Goal: Task Accomplishment & Management: Use online tool/utility

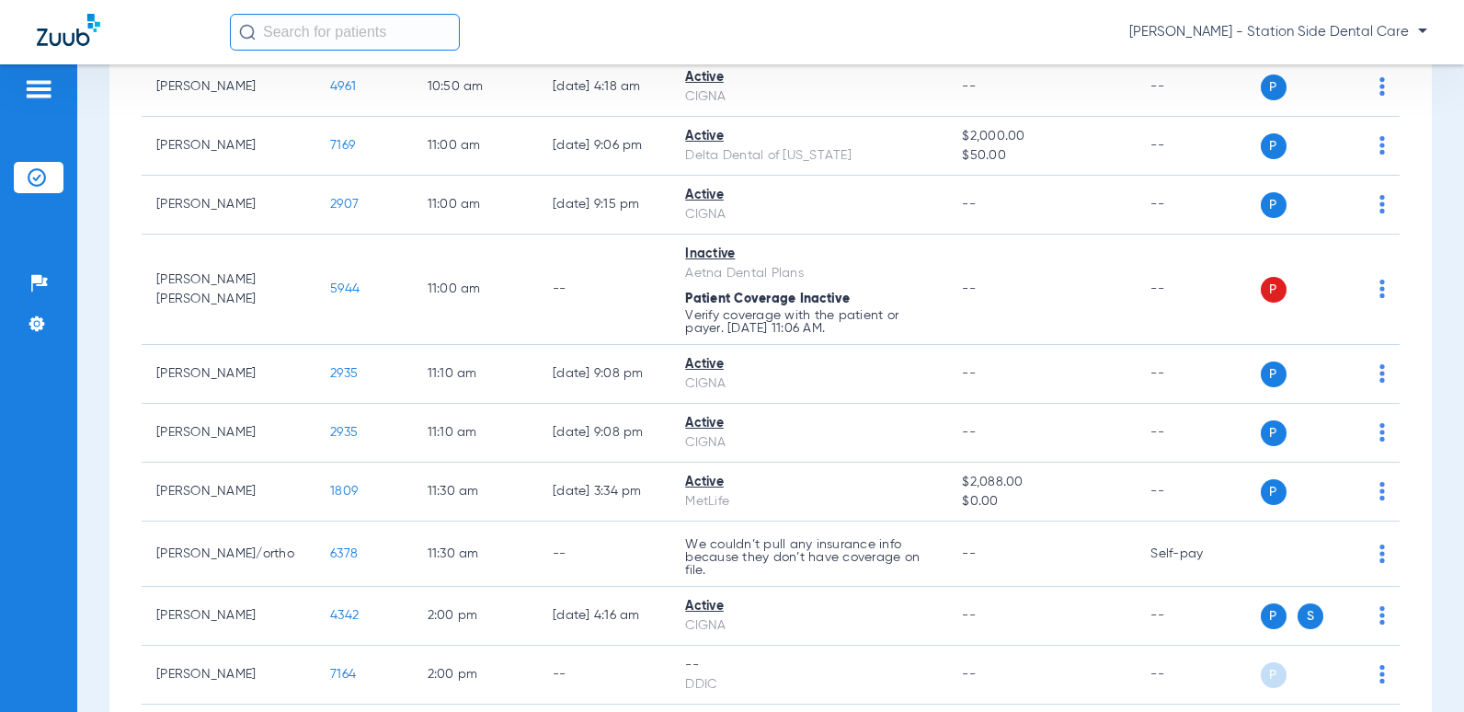
scroll to position [919, 0]
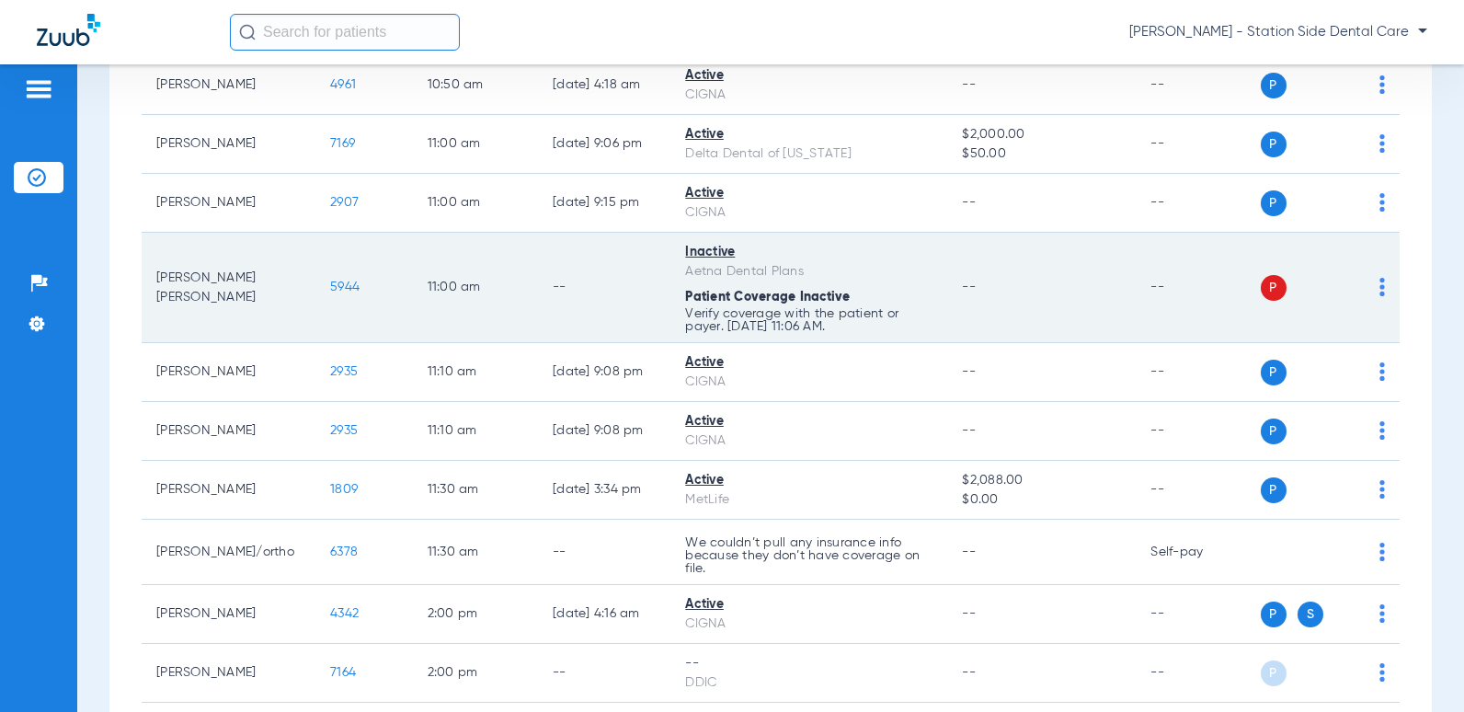
click at [1379, 285] on img at bounding box center [1382, 287] width 6 height 18
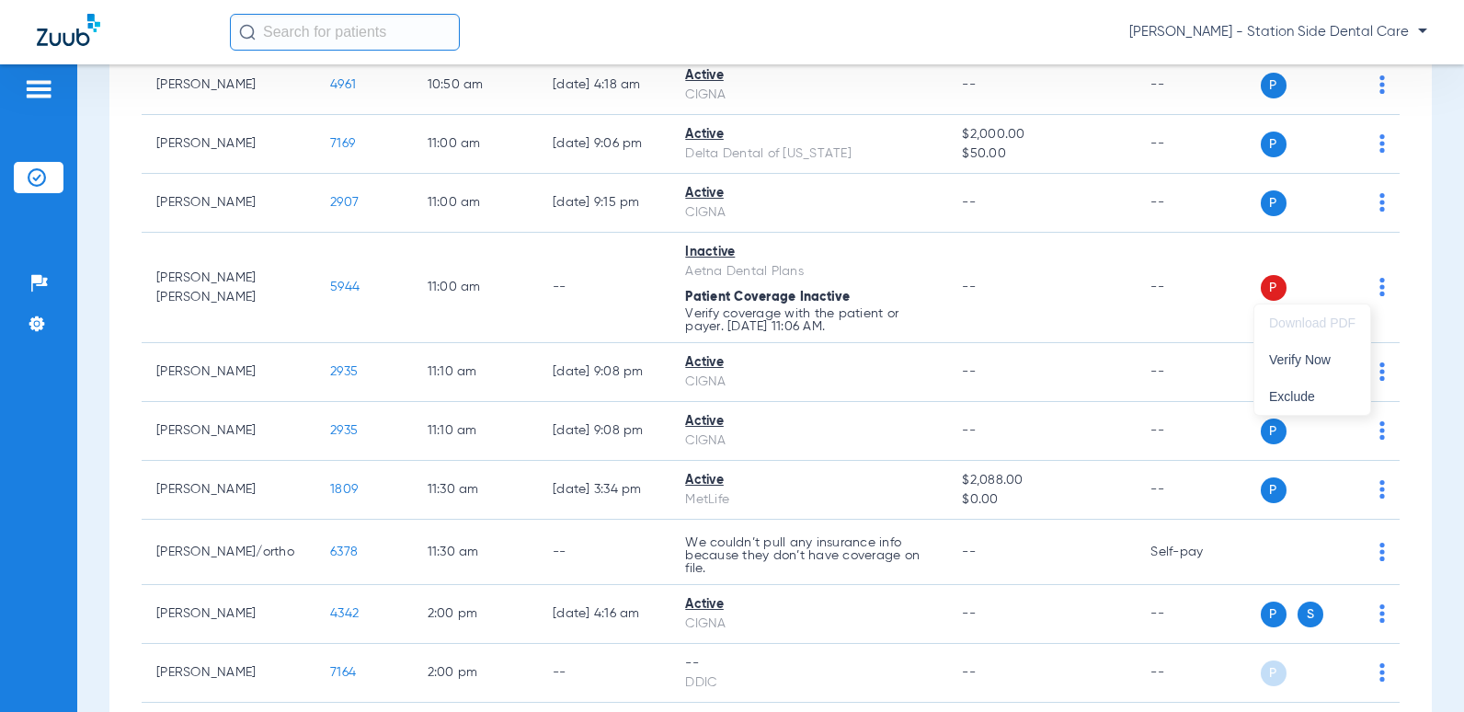
click at [321, 289] on div at bounding box center [732, 356] width 1464 height 712
click at [330, 289] on span "5944" at bounding box center [344, 286] width 29 height 13
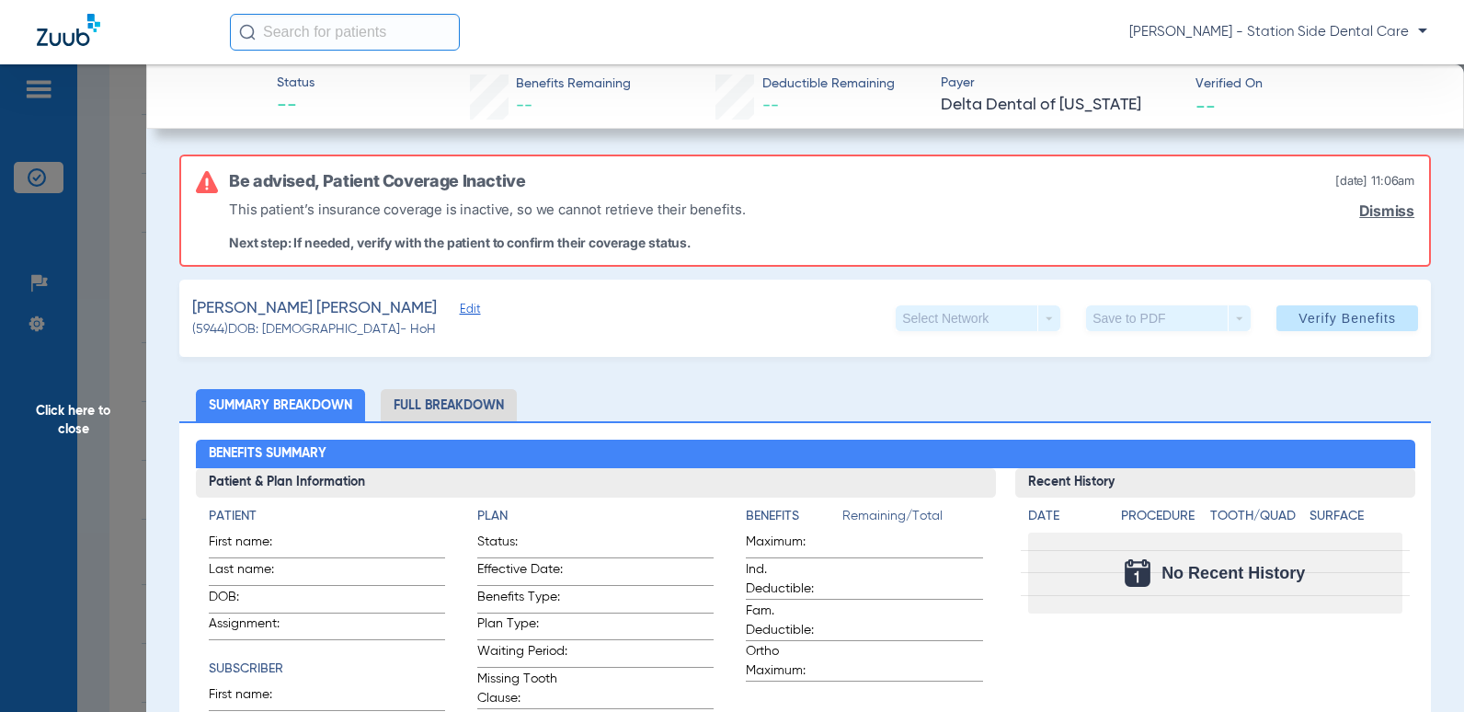
click at [460, 311] on span "Edit" at bounding box center [468, 310] width 17 height 17
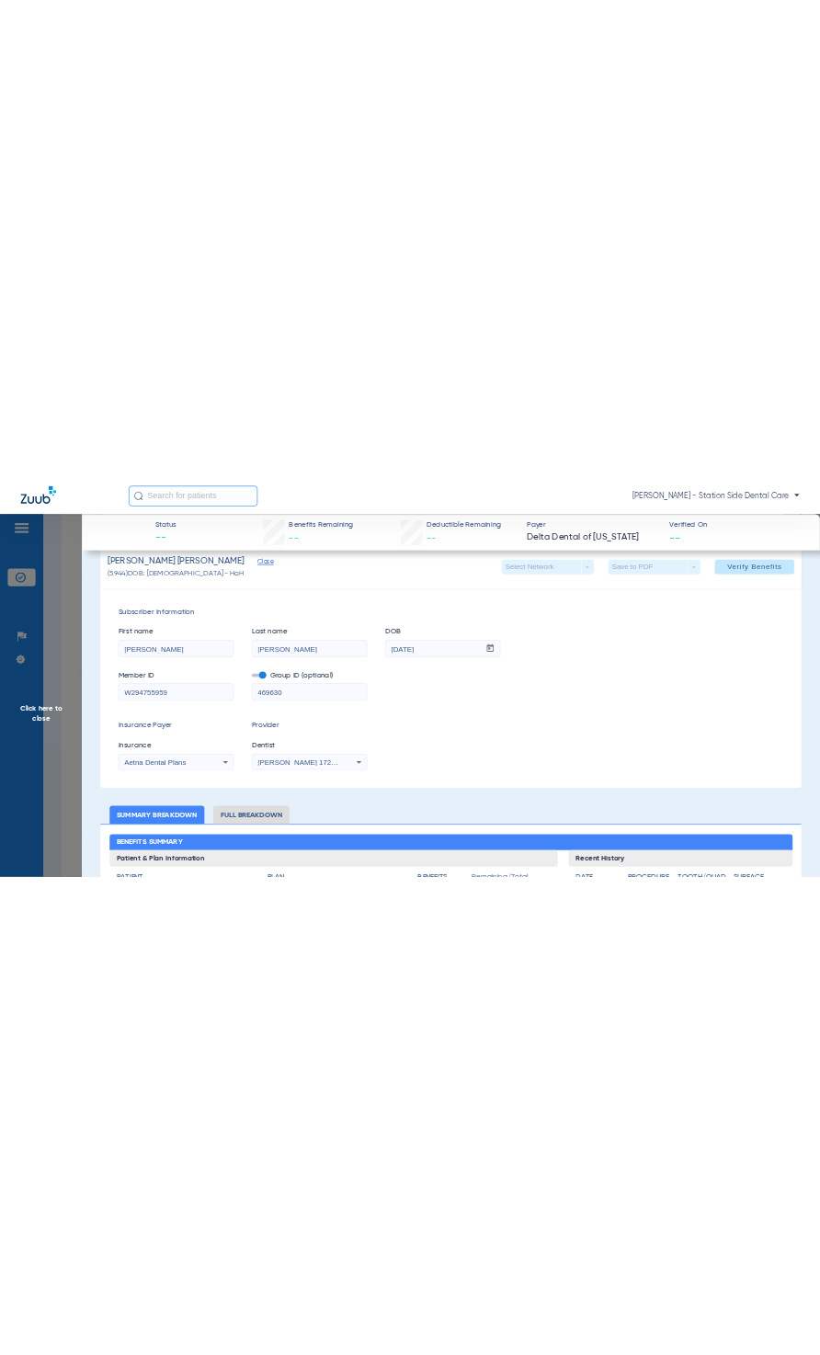
scroll to position [184, 0]
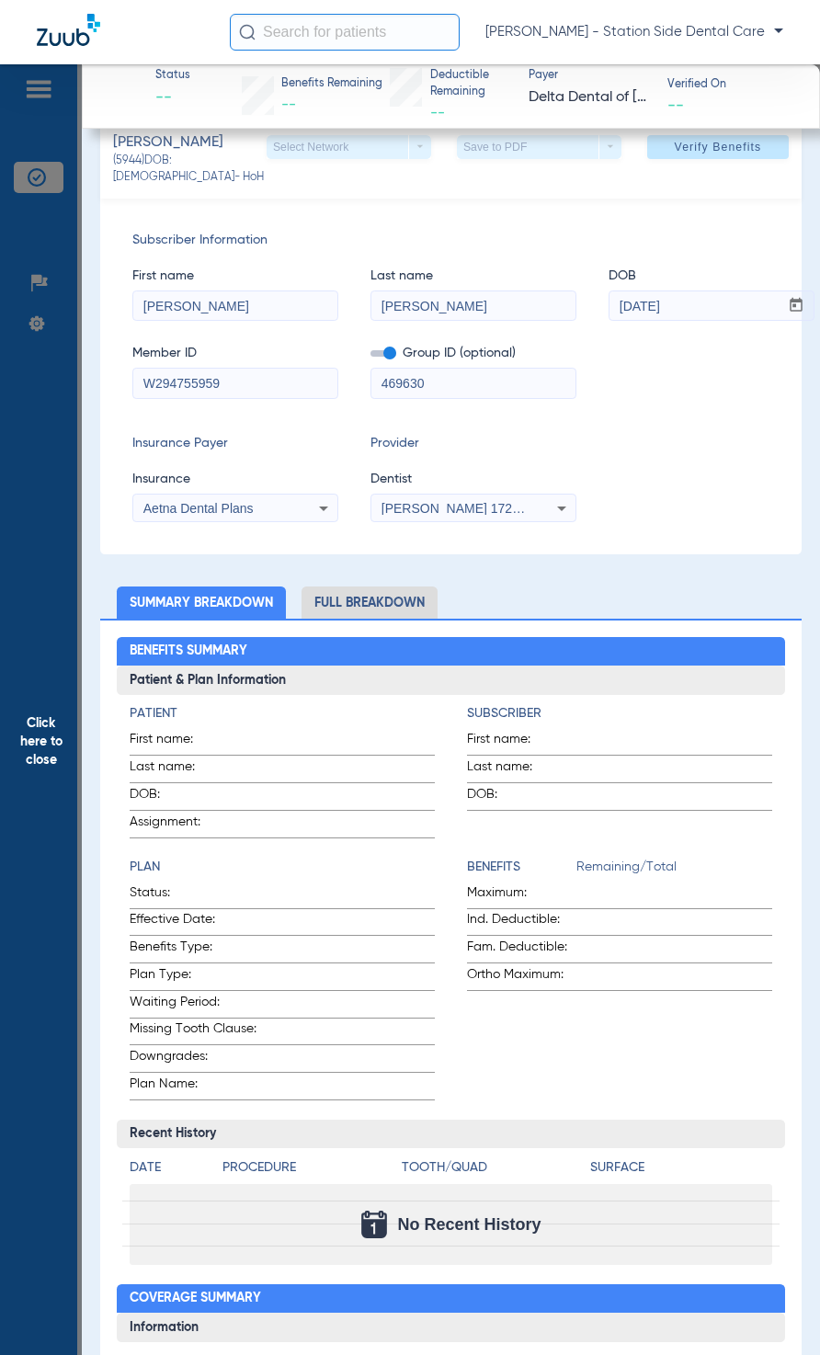
click at [271, 398] on input "W294755959" at bounding box center [235, 383] width 204 height 29
click at [530, 398] on input "469630" at bounding box center [473, 383] width 204 height 29
drag, startPoint x: 439, startPoint y: 406, endPoint x: 274, endPoint y: 411, distance: 164.6
click at [274, 398] on div "Member ID W294755959 Group ID (optional) 469630" at bounding box center [450, 362] width 637 height 71
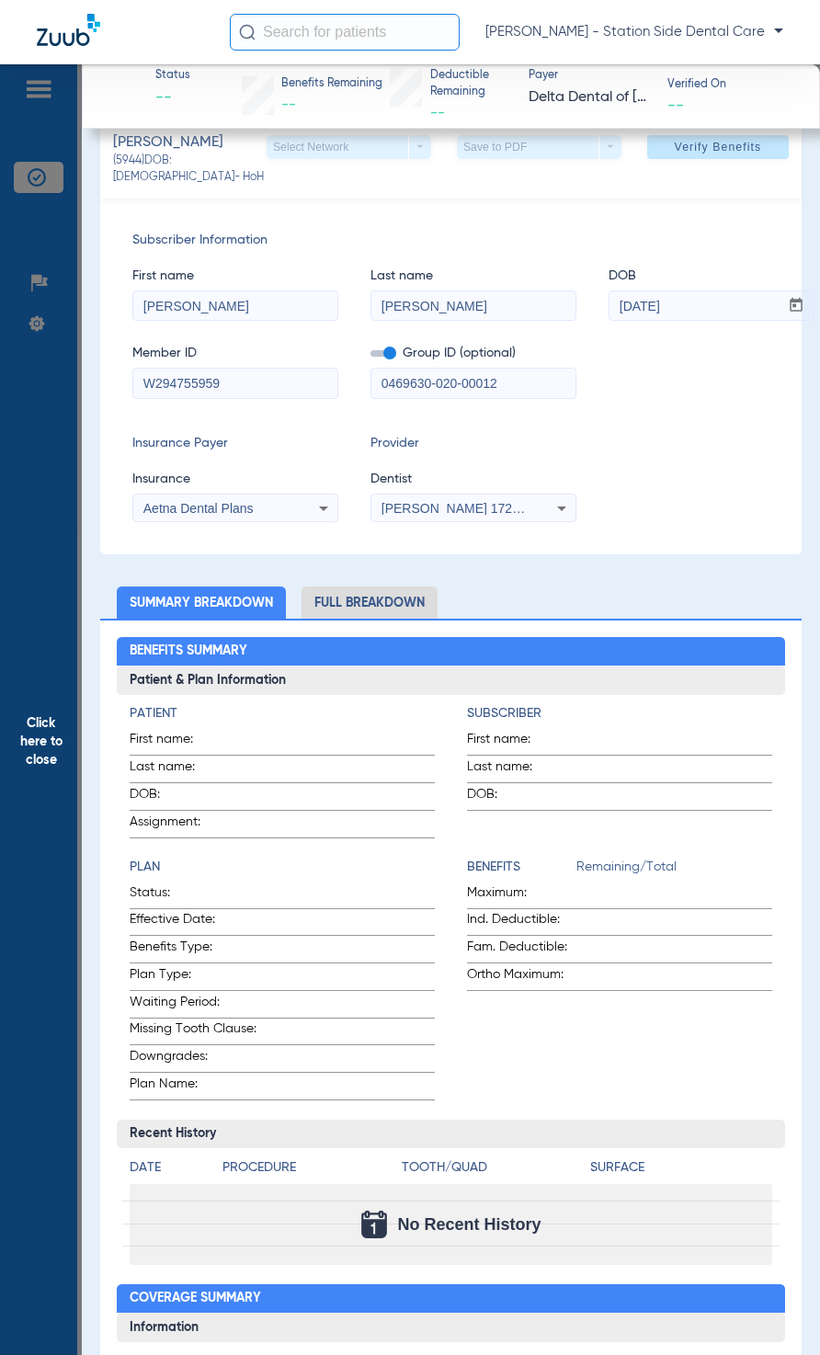
type input "0469630-020-00012"
click at [684, 439] on div "Subscriber Information First name [PERSON_NAME] Last name [PERSON_NAME] mm / dd…" at bounding box center [450, 377] width 701 height 356
click at [678, 154] on span "Verify Benefits" at bounding box center [718, 147] width 87 height 15
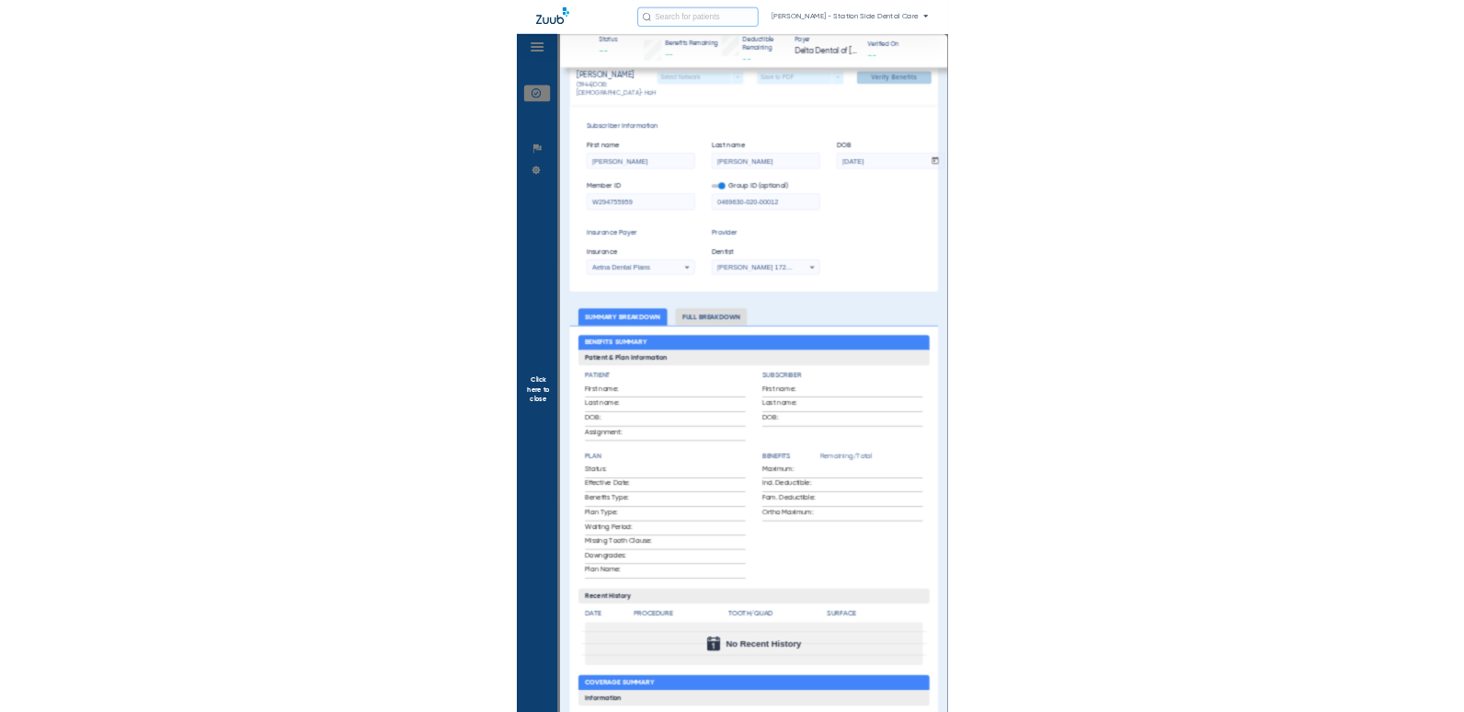
scroll to position [59, 0]
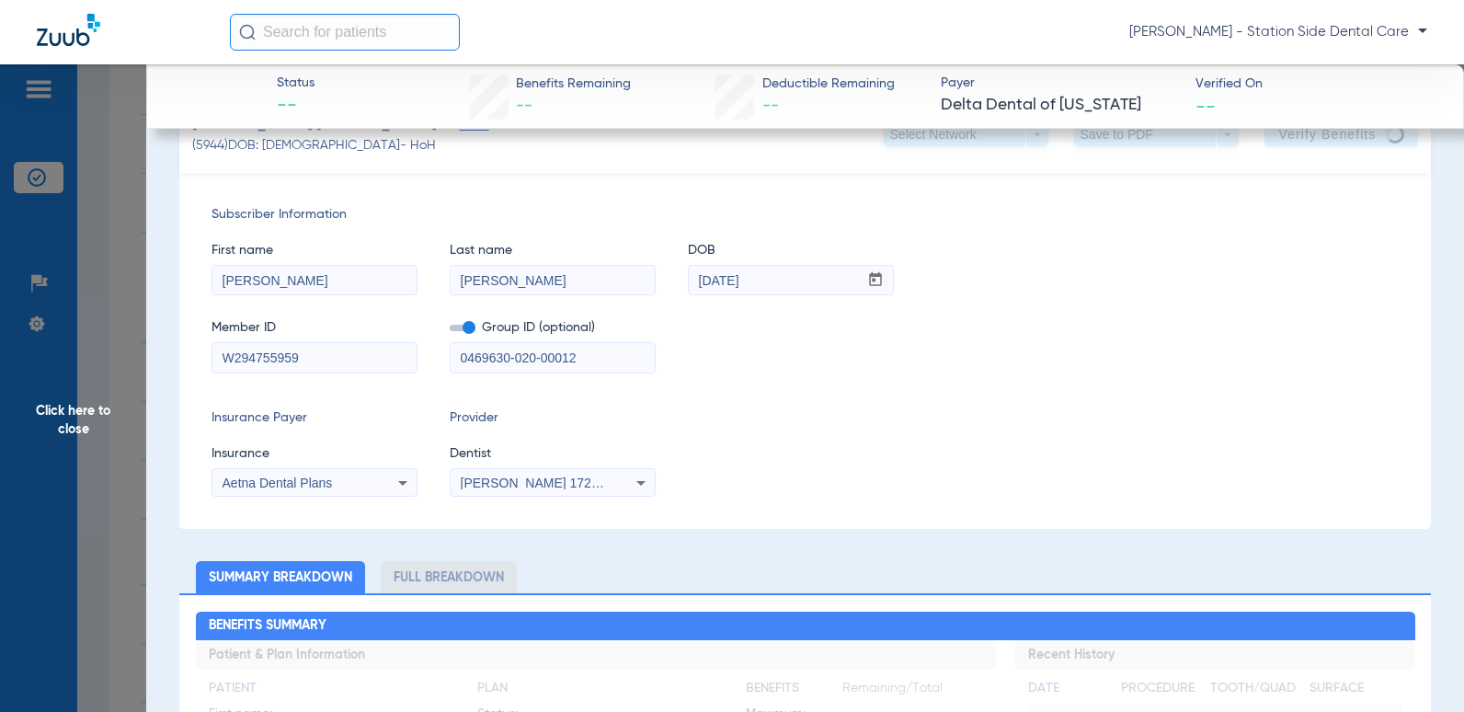
click at [72, 423] on span "Click here to close" at bounding box center [73, 420] width 146 height 712
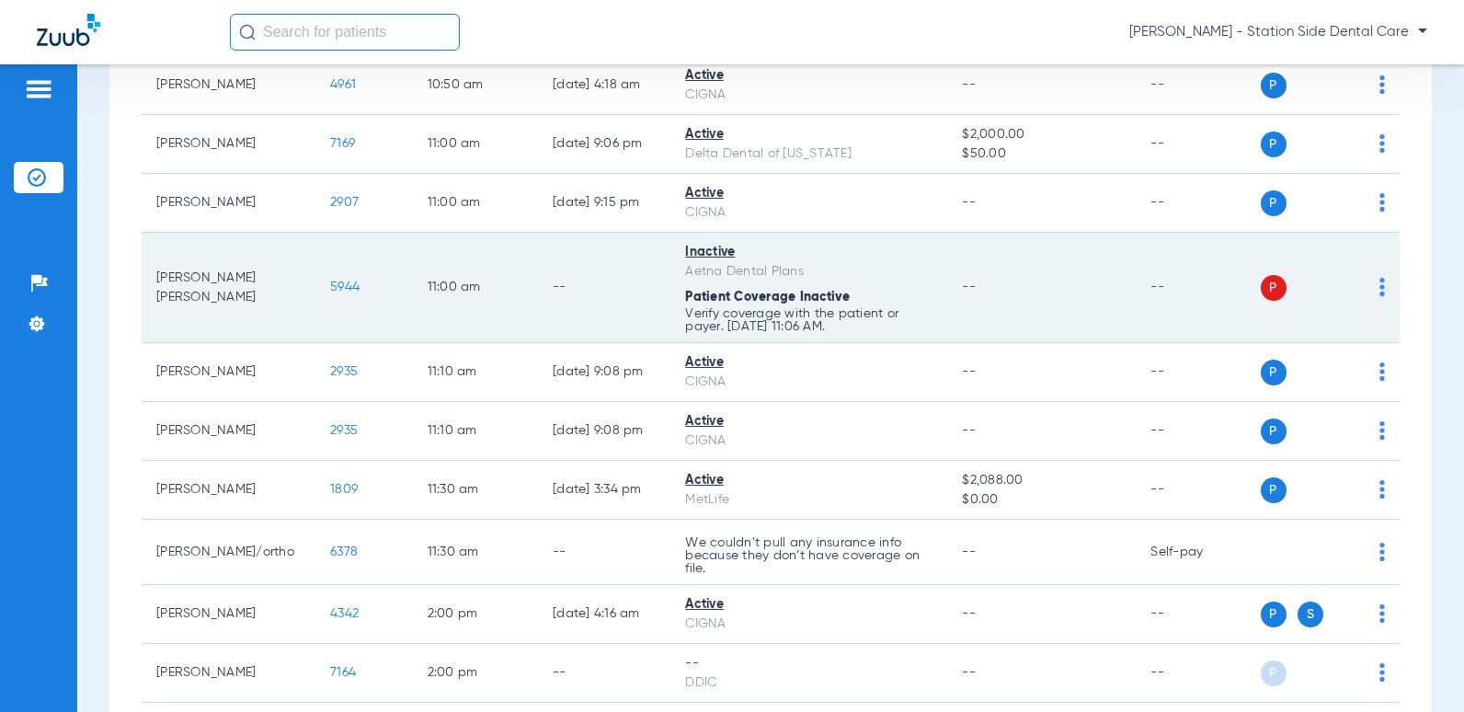
click at [1372, 289] on td "P S" at bounding box center [1330, 288] width 140 height 110
click at [1379, 291] on img at bounding box center [1382, 287] width 6 height 18
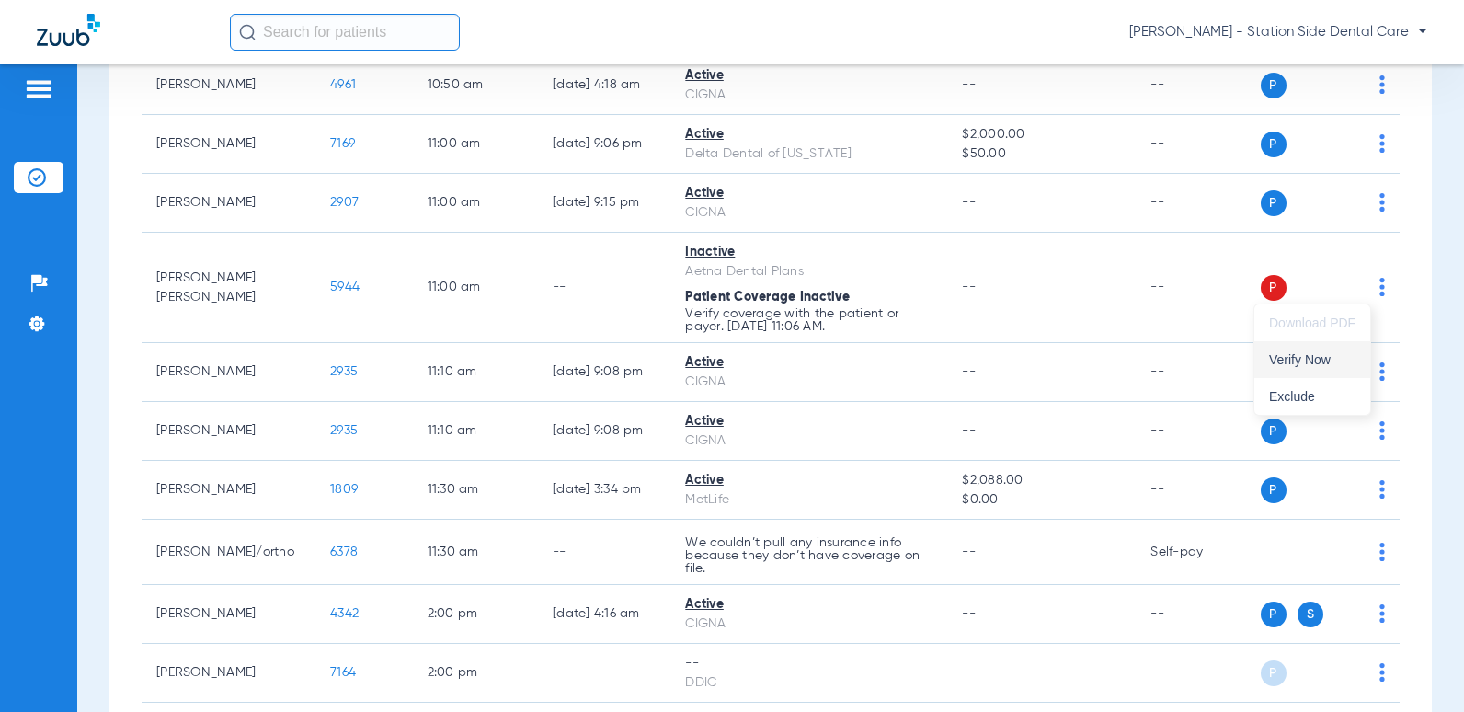
click at [1302, 355] on span "Verify Now" at bounding box center [1312, 359] width 86 height 13
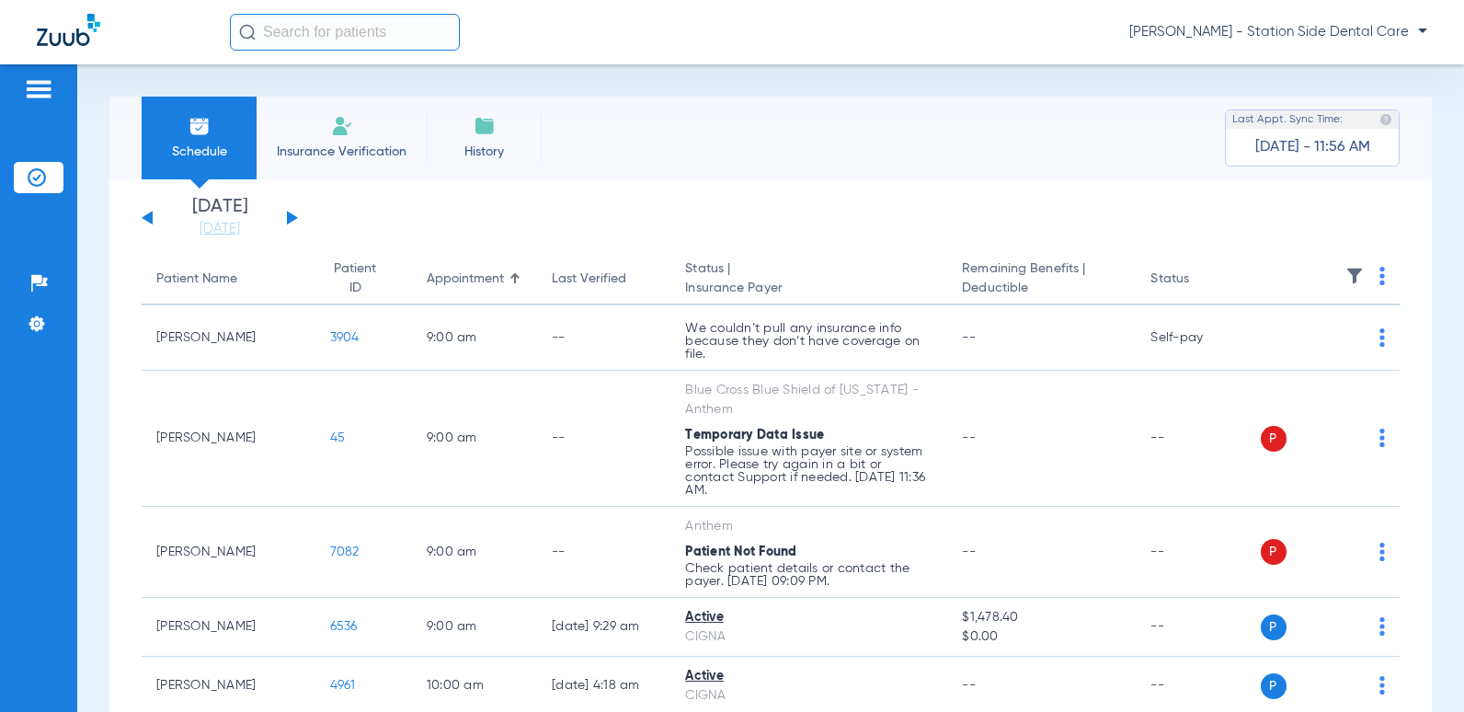
drag, startPoint x: 374, startPoint y: 140, endPoint x: 500, endPoint y: 181, distance: 132.6
click at [374, 141] on li "Insurance Verification" at bounding box center [341, 138] width 170 height 83
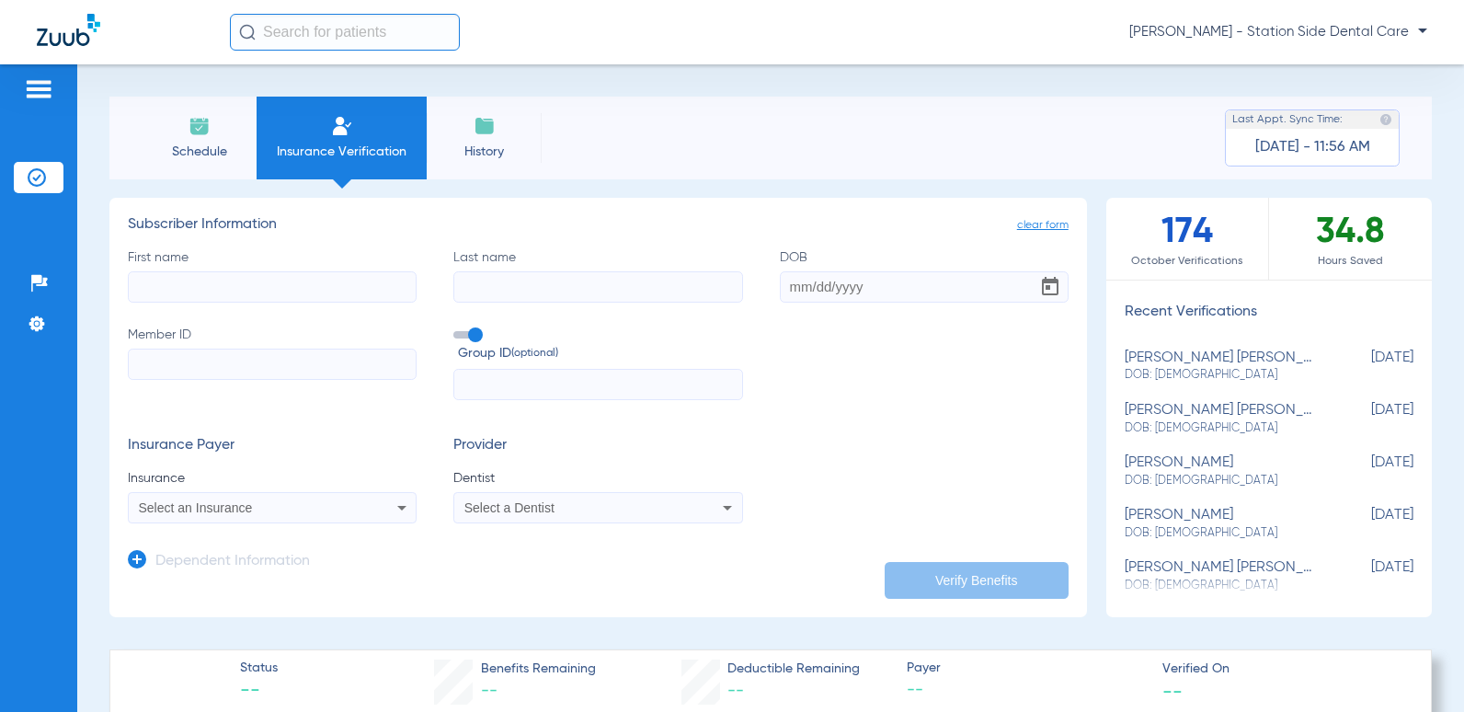
click at [323, 303] on div "First name Last name DOB Member ID Group ID (optional)" at bounding box center [598, 324] width 940 height 153
click at [327, 291] on input "First name" at bounding box center [272, 286] width 289 height 31
type input "B"
click at [275, 510] on div "Select an Insurance" at bounding box center [246, 507] width 214 height 13
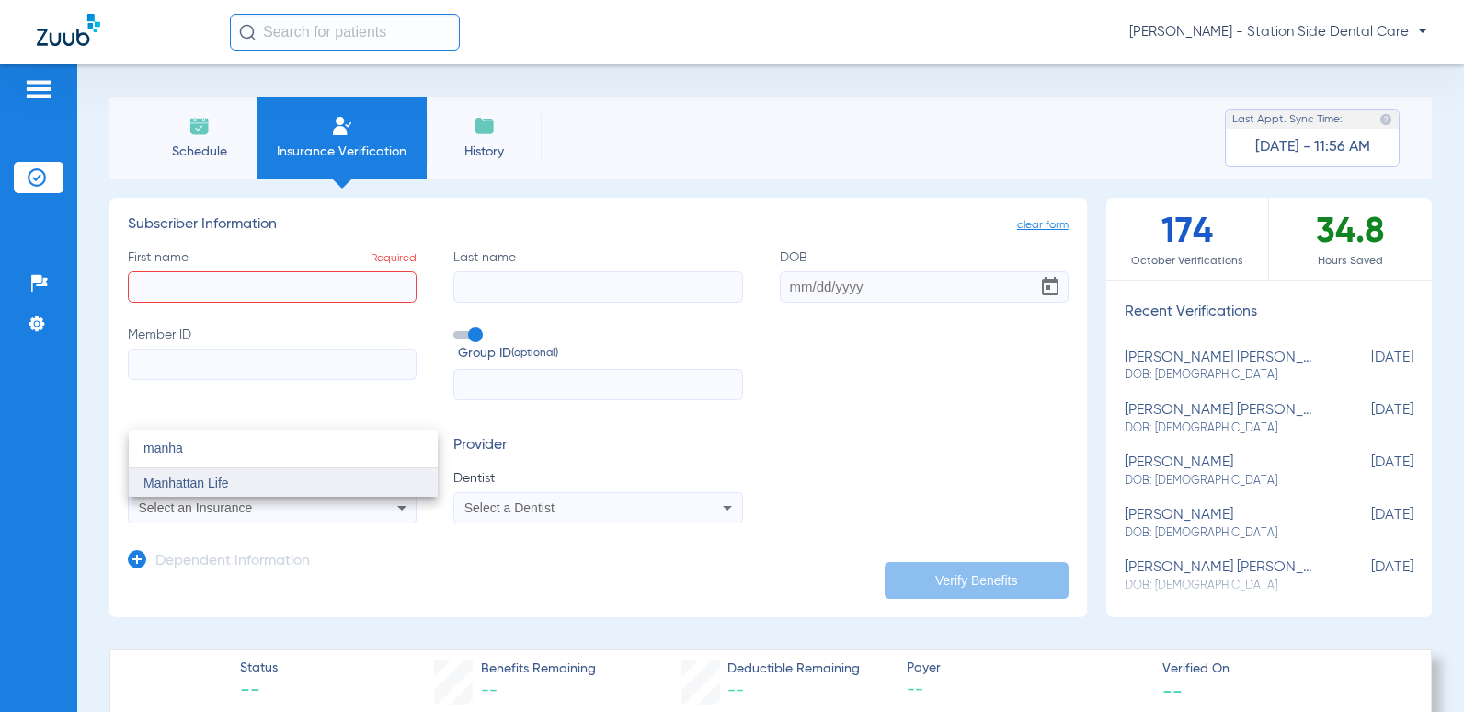
type input "manha"
click at [275, 480] on mat-option "Manhattan Life" at bounding box center [283, 482] width 309 height 29
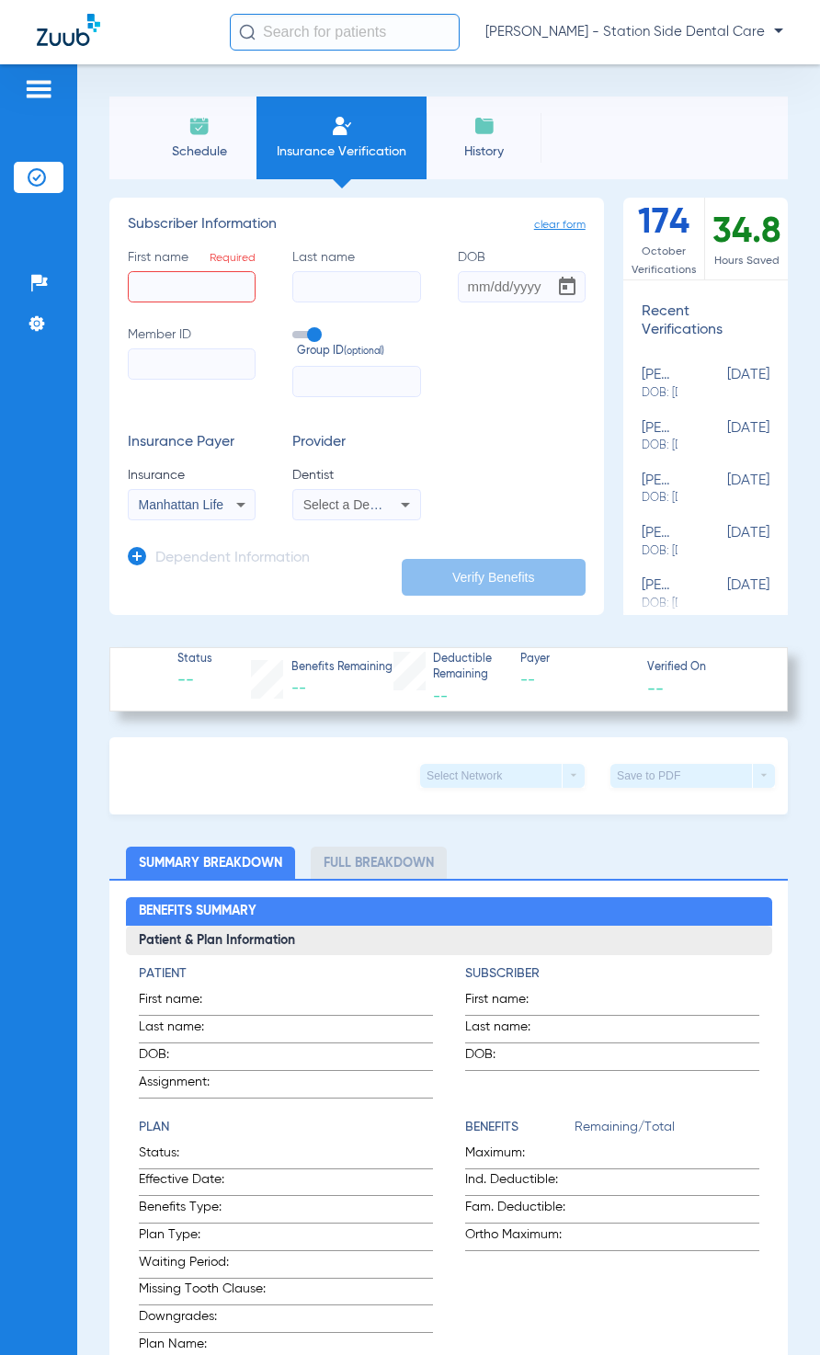
click at [170, 291] on input "First name Required" at bounding box center [192, 286] width 128 height 31
type input "Barn"
type input "[PERSON_NAME]"
type input "[DATE]"
click at [171, 362] on input "Member ID Required" at bounding box center [192, 363] width 128 height 31
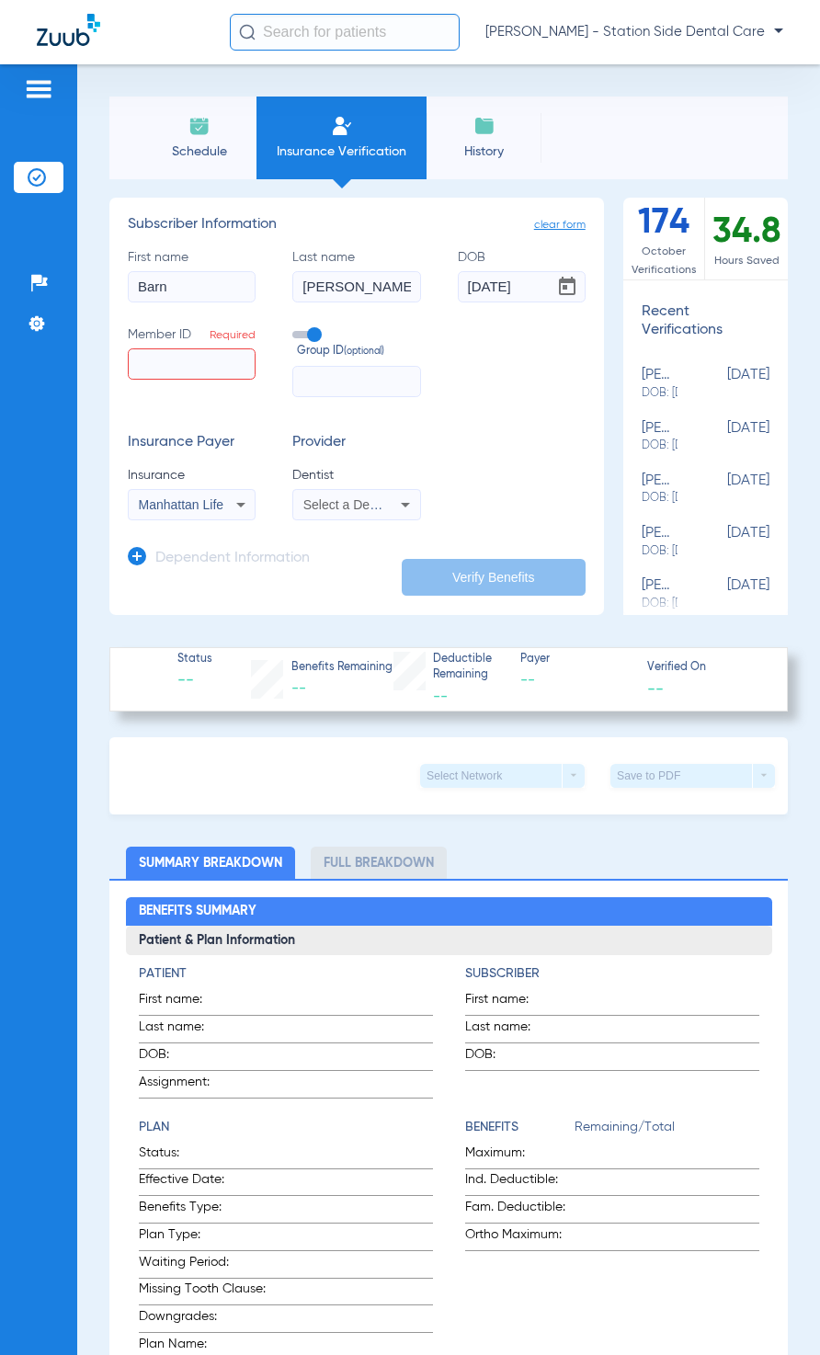
paste input "72542147"
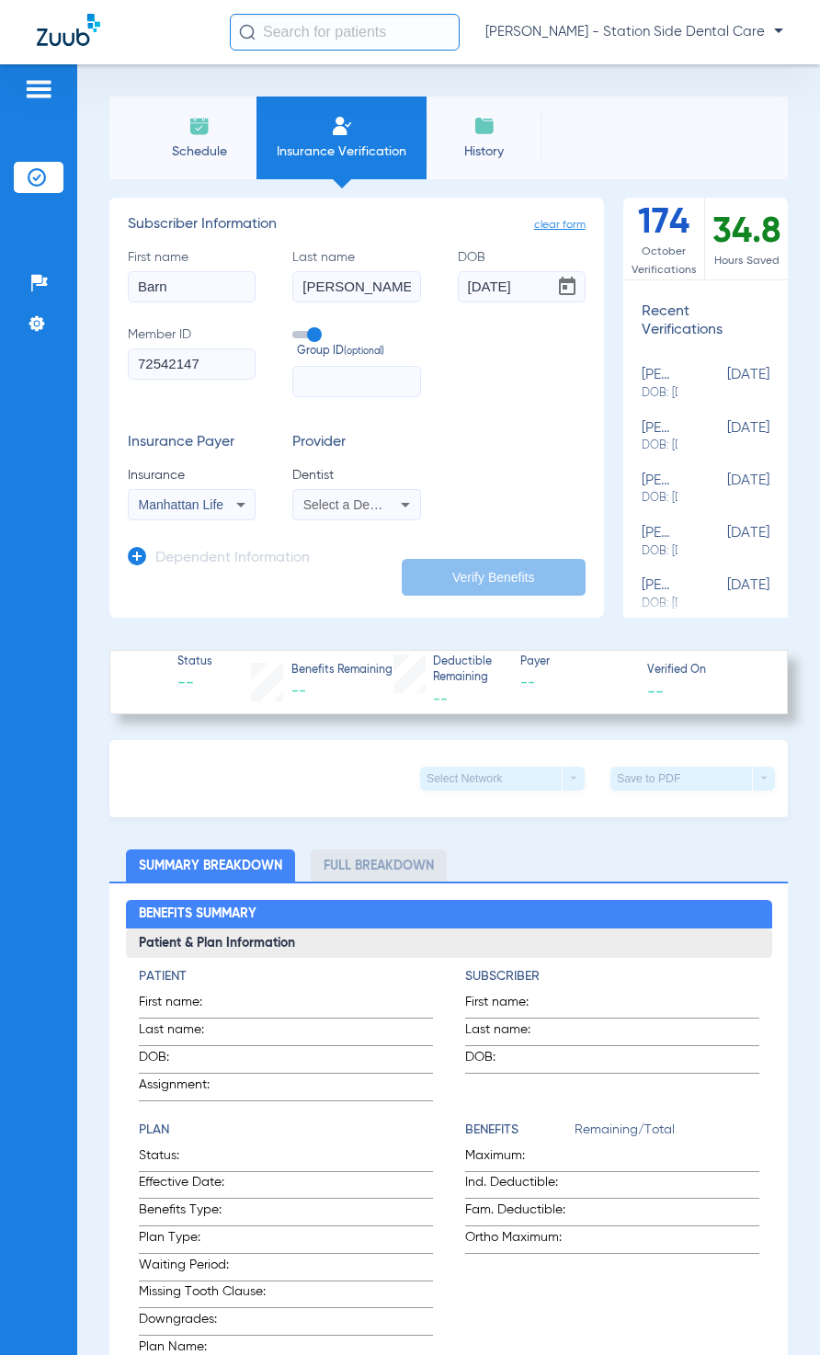
type input "72542147"
click at [610, 377] on div "clear form Subscriber Information First name Barn Last name [PERSON_NAME] DOB […" at bounding box center [448, 408] width 678 height 420
click at [468, 405] on form "First name Barn Last name [PERSON_NAME] DOB [DEMOGRAPHIC_DATA] Member ID 725421…" at bounding box center [357, 384] width 458 height 272
click at [385, 511] on div "Select a Dentist" at bounding box center [356, 505] width 126 height 22
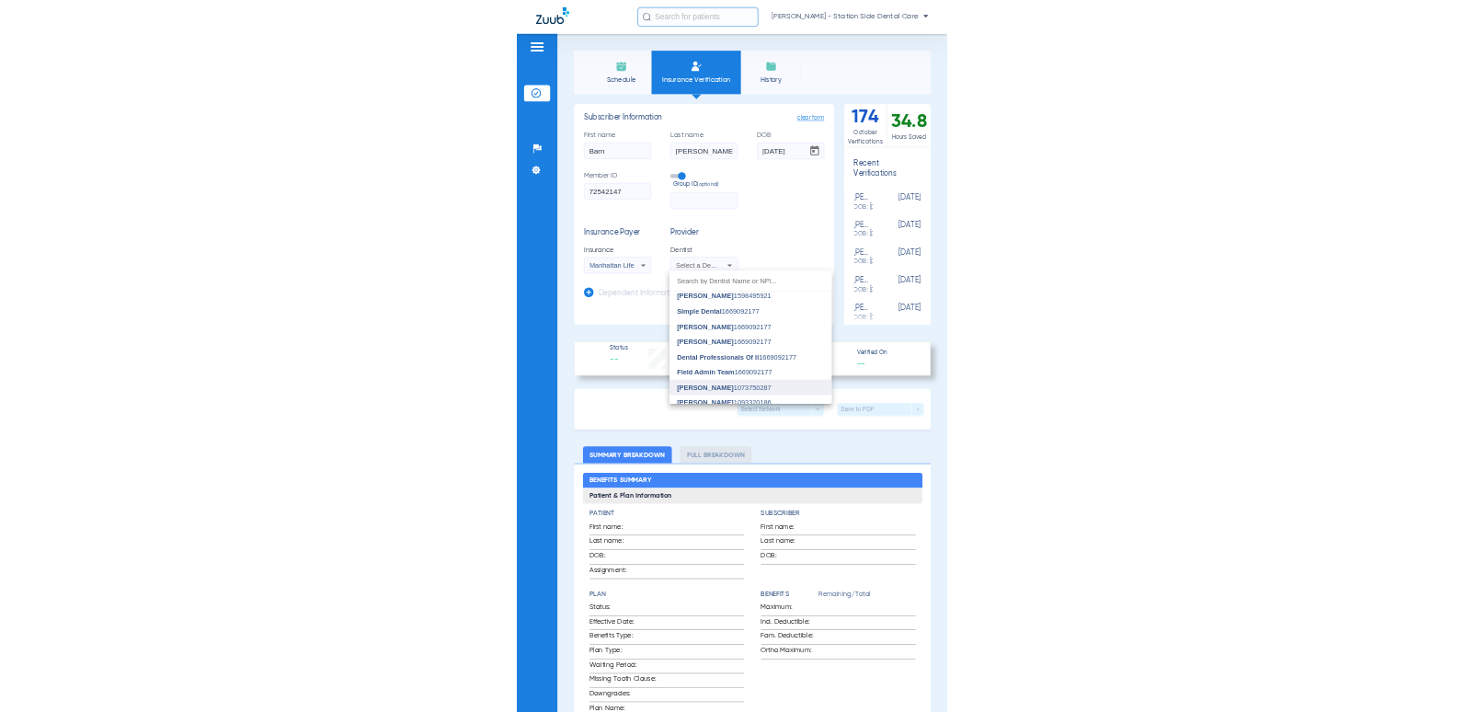
scroll to position [184, 0]
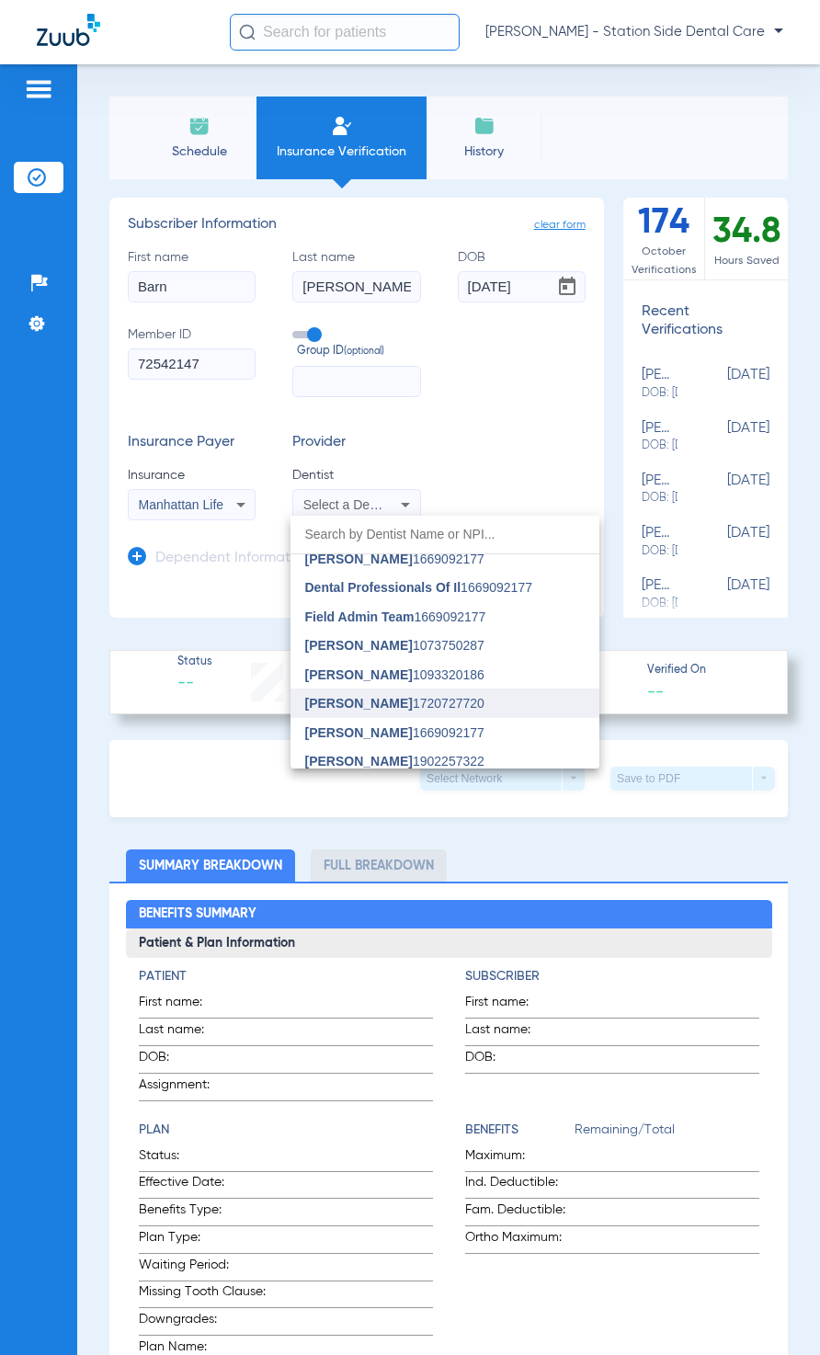
click at [336, 703] on span "[PERSON_NAME]" at bounding box center [359, 703] width 108 height 15
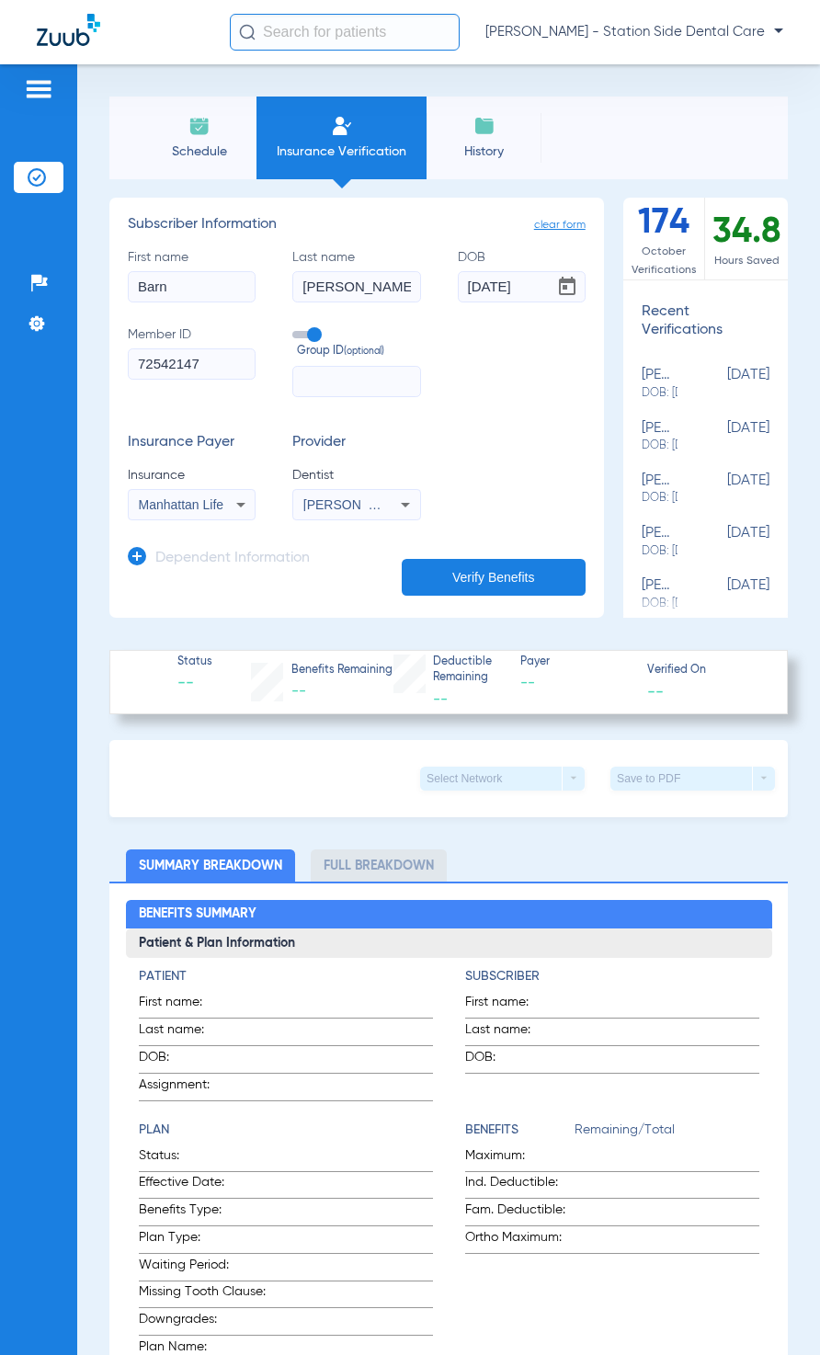
click at [482, 572] on button "Verify Benefits" at bounding box center [494, 577] width 184 height 37
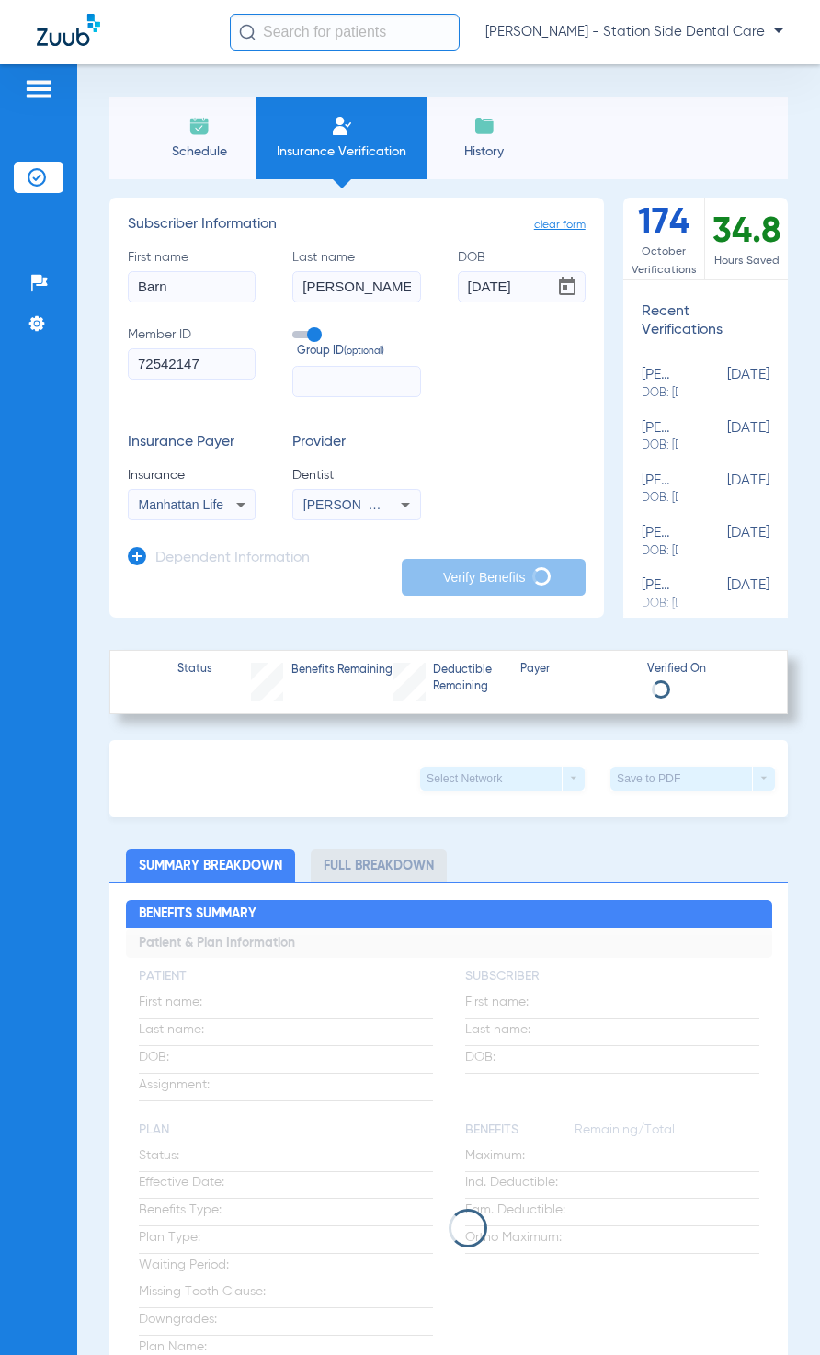
click at [193, 292] on input "Barn" at bounding box center [192, 286] width 128 height 31
click at [533, 439] on div "Insurance Payer Insurance Manhattan Life Provider Dentist [PERSON_NAME] 1720727…" at bounding box center [357, 477] width 458 height 86
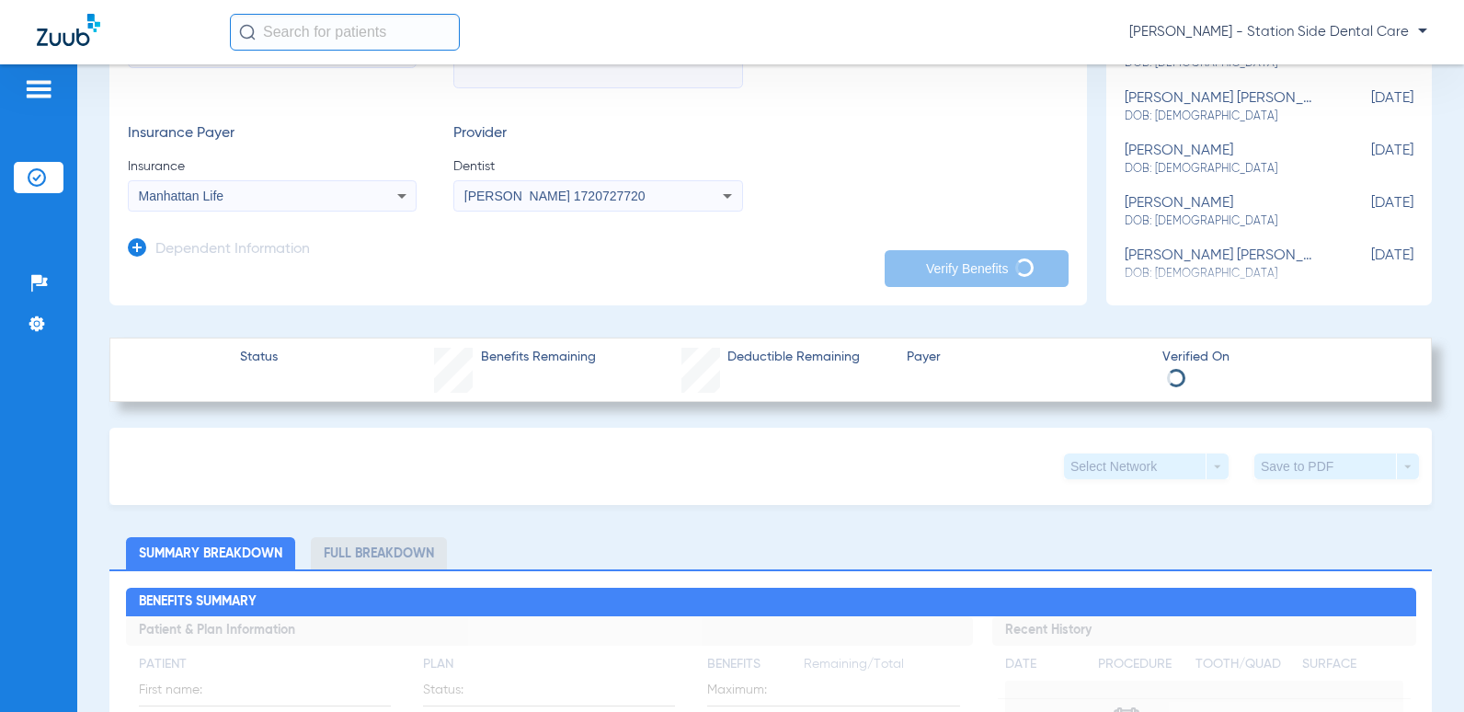
scroll to position [460, 0]
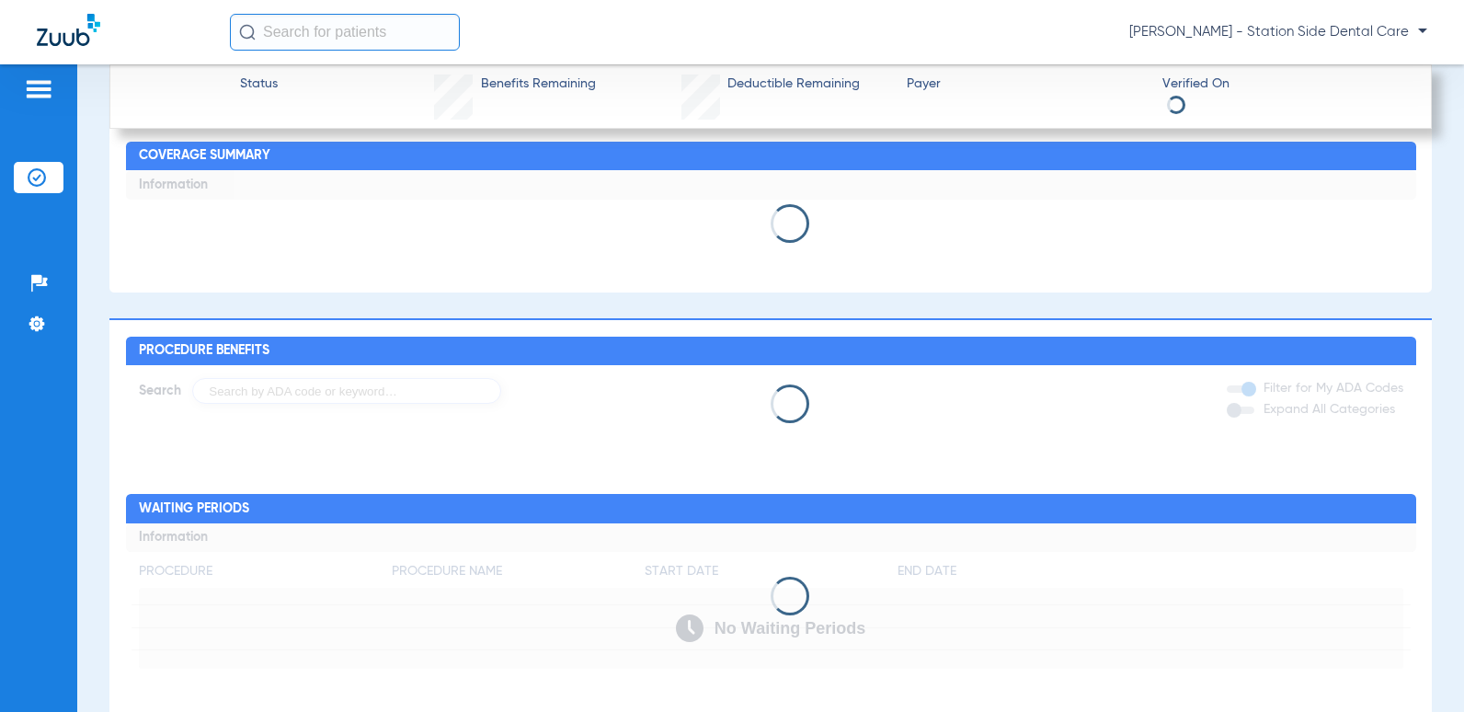
type input "Barn"
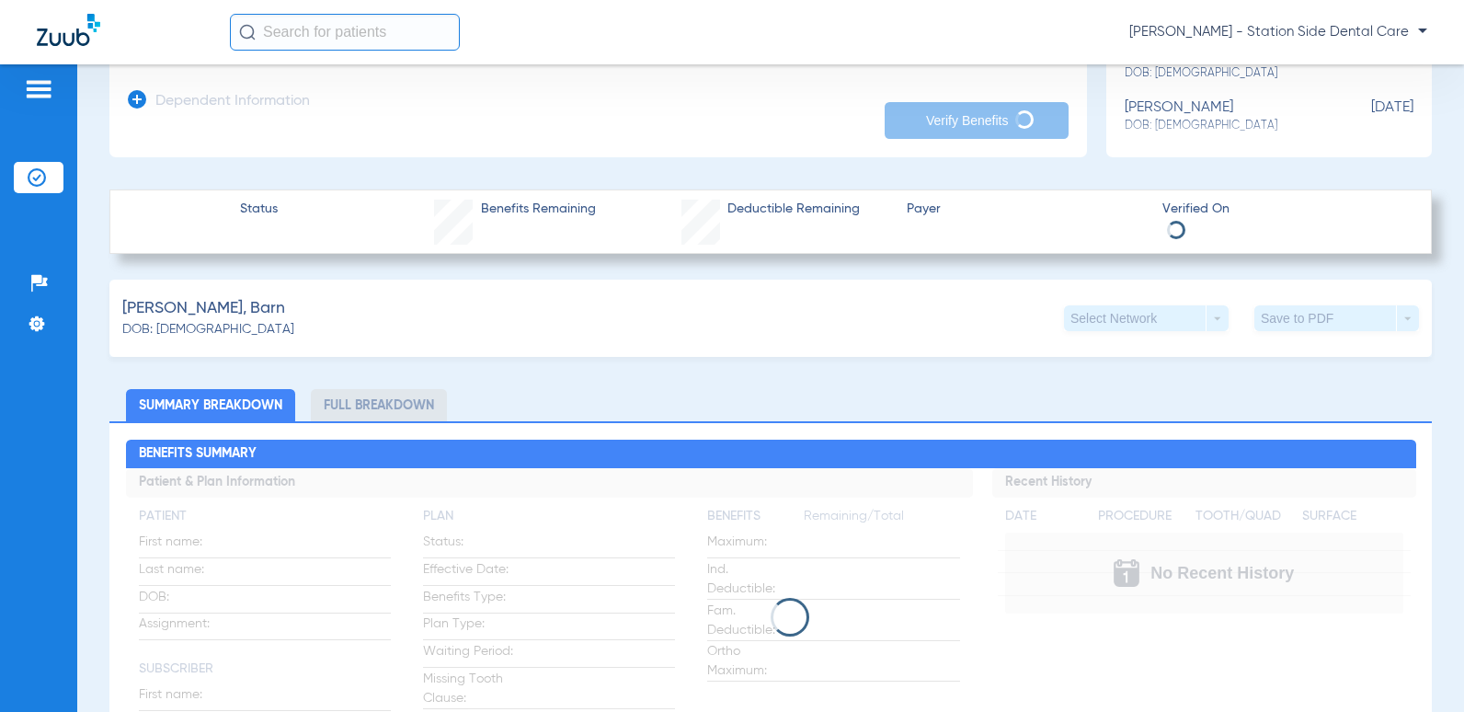
scroll to position [0, 0]
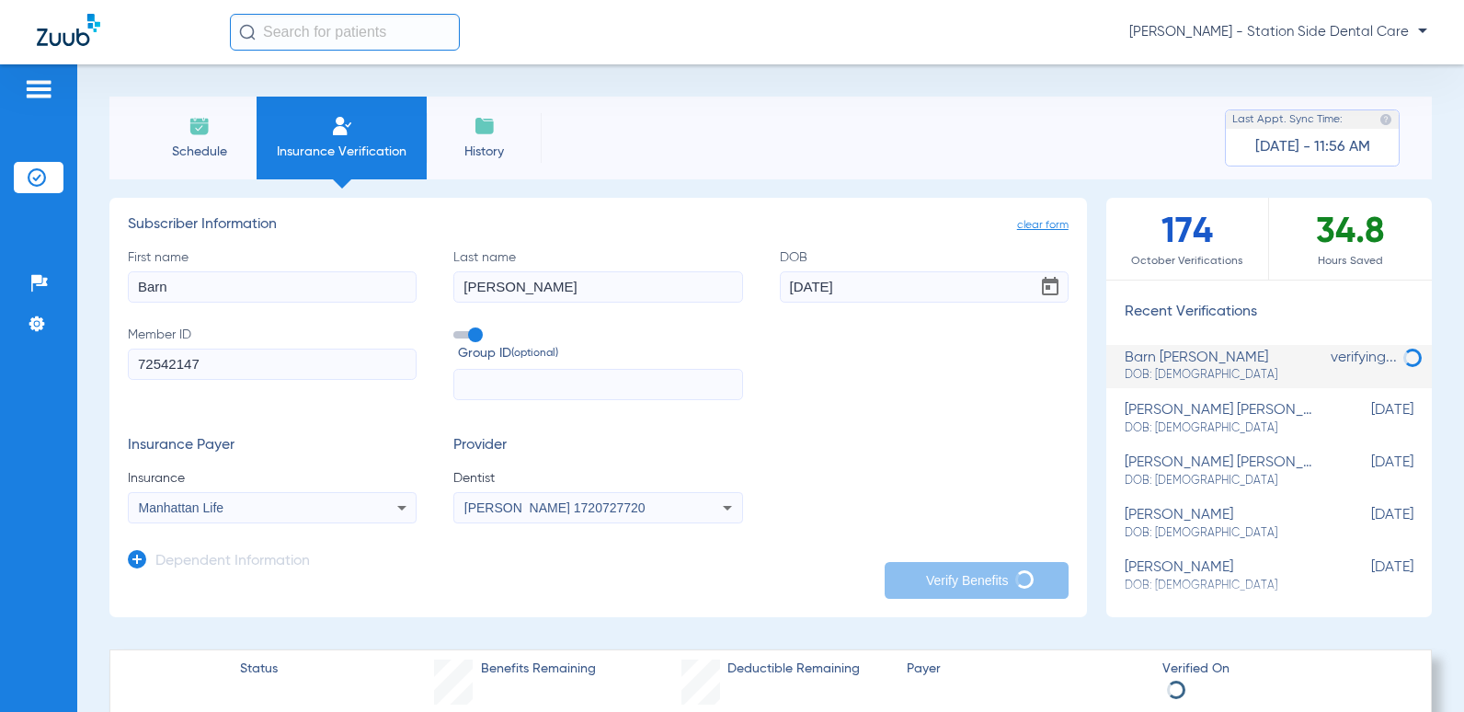
click at [309, 116] on li "Insurance Verification" at bounding box center [341, 138] width 170 height 83
drag, startPoint x: 345, startPoint y: 122, endPoint x: 354, endPoint y: 127, distance: 10.3
click at [345, 124] on img at bounding box center [342, 126] width 22 height 22
click at [177, 143] on span "Schedule" at bounding box center [198, 151] width 87 height 18
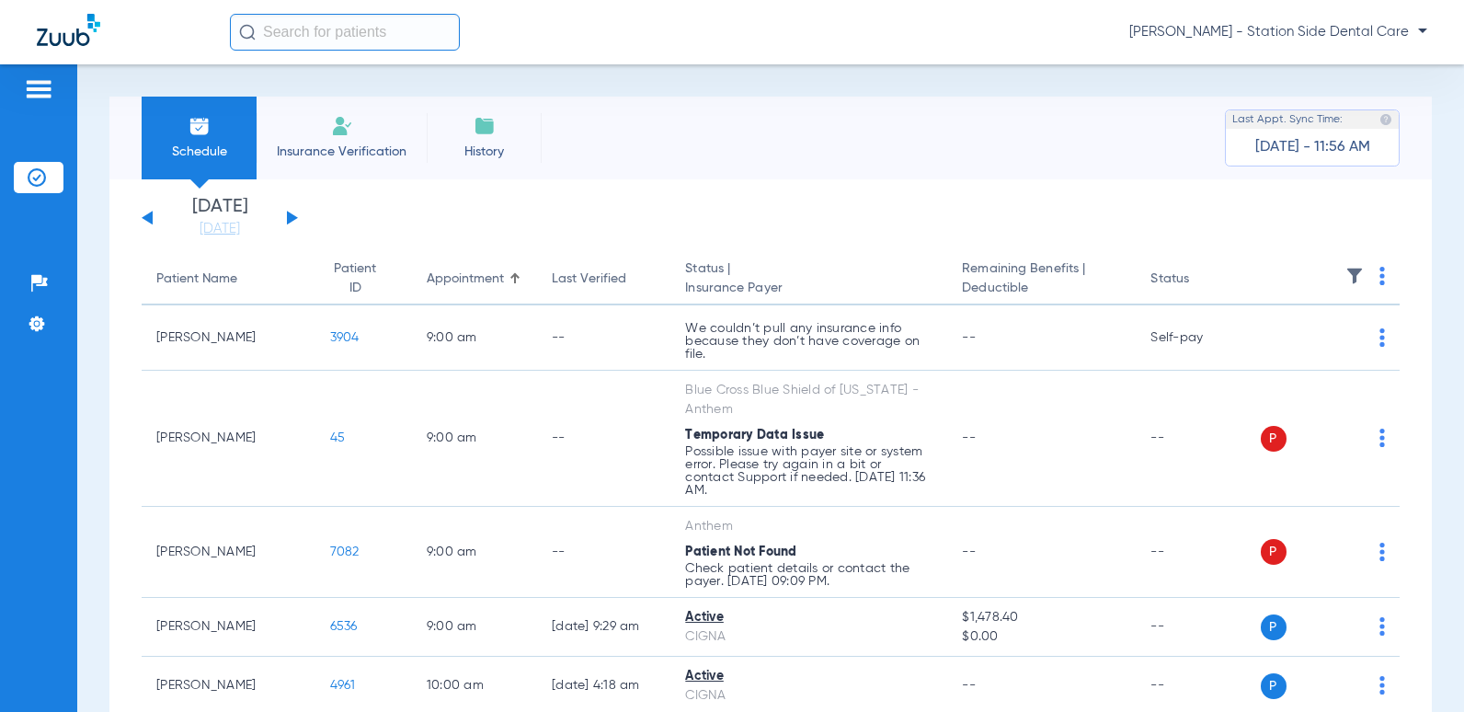
click at [299, 131] on li "Insurance Verification" at bounding box center [341, 138] width 170 height 83
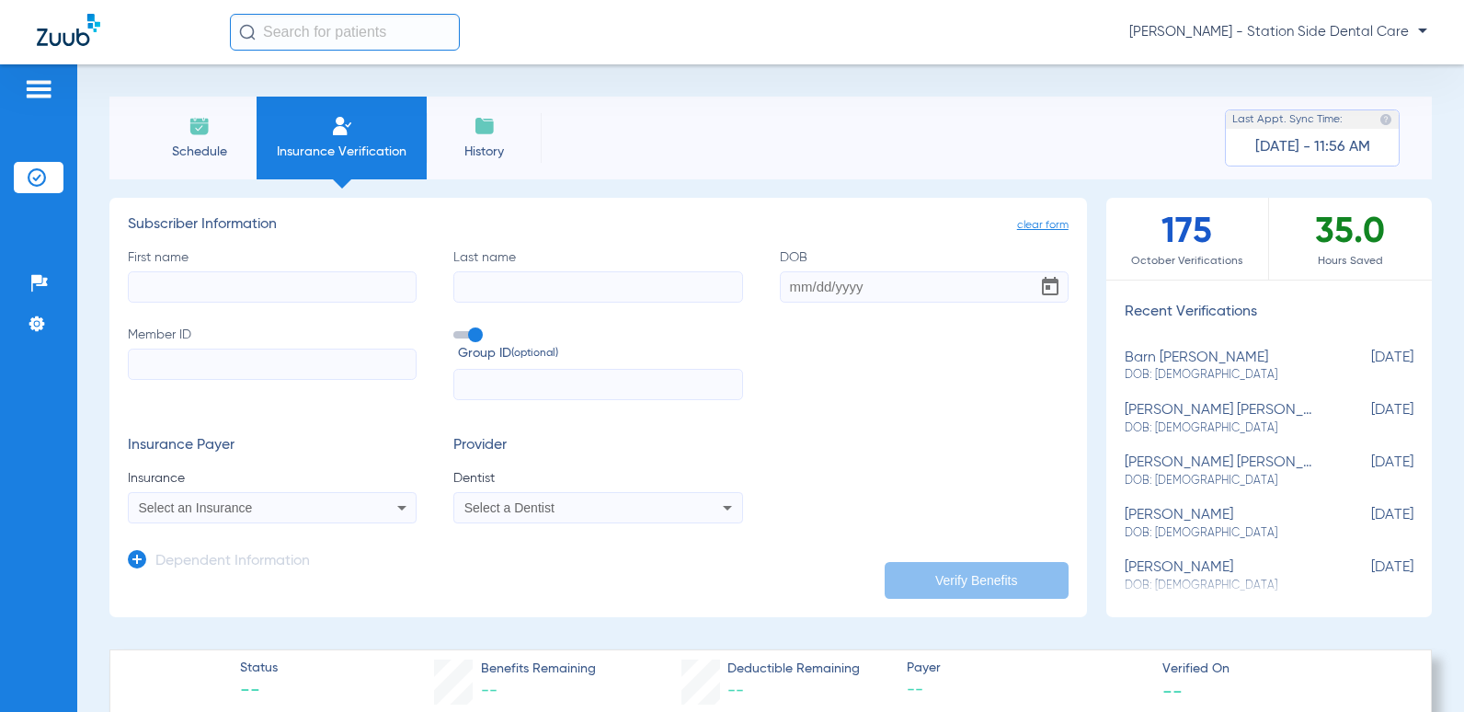
click at [255, 278] on input "First name" at bounding box center [272, 286] width 289 height 31
type input "[PERSON_NAME]"
click at [892, 408] on form "First name [PERSON_NAME] Last name [PERSON_NAME] DOB [DEMOGRAPHIC_DATA] Member …" at bounding box center [598, 386] width 940 height 276
drag, startPoint x: 891, startPoint y: 403, endPoint x: 496, endPoint y: 383, distance: 395.8
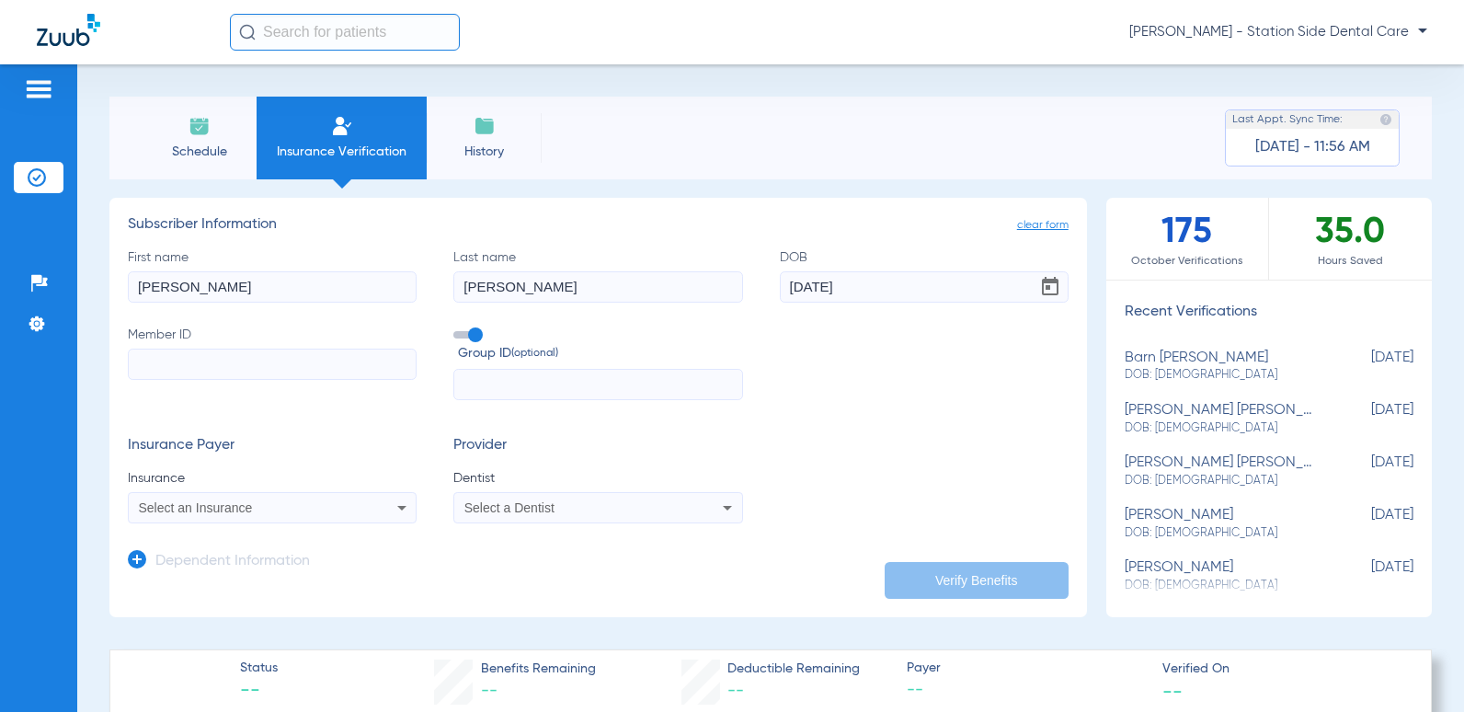
click at [872, 403] on form "First name [PERSON_NAME] Last name [PERSON_NAME] DOB [DEMOGRAPHIC_DATA] Member …" at bounding box center [598, 386] width 940 height 276
click at [356, 366] on input "Member ID" at bounding box center [272, 363] width 289 height 31
drag, startPoint x: 854, startPoint y: 287, endPoint x: 833, endPoint y: 291, distance: 21.6
click at [833, 291] on input "[DATE]" at bounding box center [924, 286] width 289 height 31
type input "[DATE]"
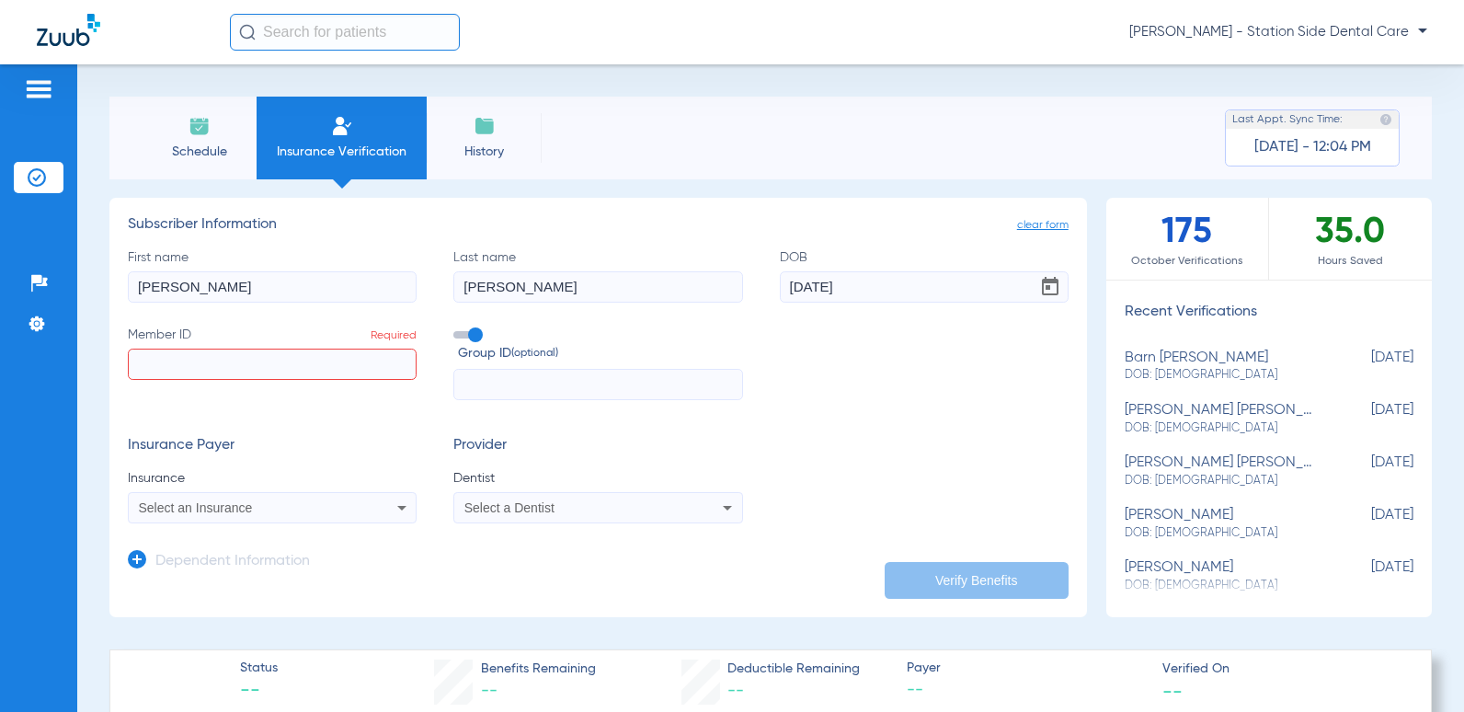
click at [357, 357] on input "Member ID Required" at bounding box center [272, 363] width 289 height 31
type input "72-542147"
click at [826, 393] on div "First name [PERSON_NAME] Last name [PERSON_NAME] DOB [DEMOGRAPHIC_DATA] Member …" at bounding box center [598, 324] width 940 height 153
click at [382, 439] on h3 "Insurance Payer" at bounding box center [272, 446] width 289 height 18
click at [339, 428] on form "First name [PERSON_NAME] Last name [PERSON_NAME] DOB [DEMOGRAPHIC_DATA] Member …" at bounding box center [598, 386] width 940 height 276
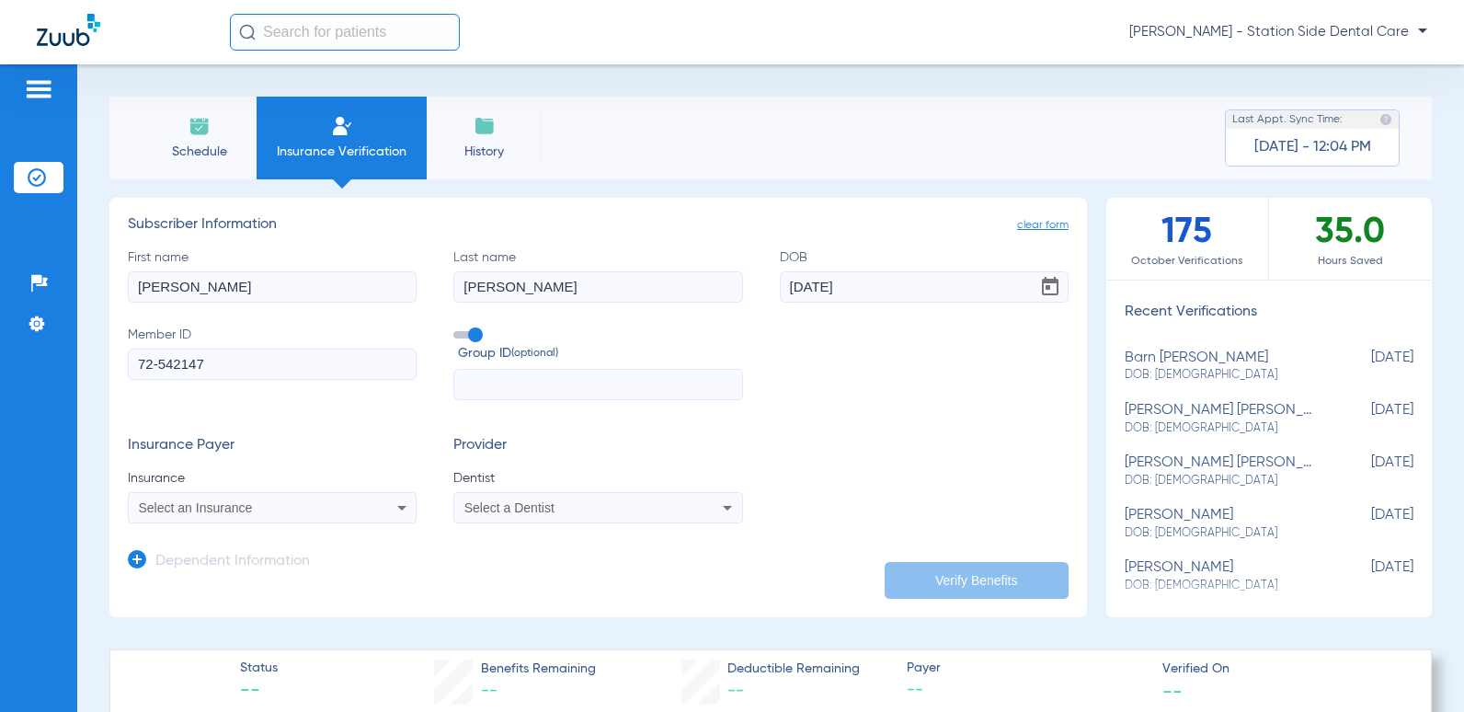
click at [284, 446] on h3 "Insurance Payer" at bounding box center [272, 446] width 289 height 18
click at [376, 441] on h3 "Insurance Payer" at bounding box center [272, 446] width 289 height 18
click at [313, 498] on div "Select an Insurance" at bounding box center [272, 507] width 287 height 22
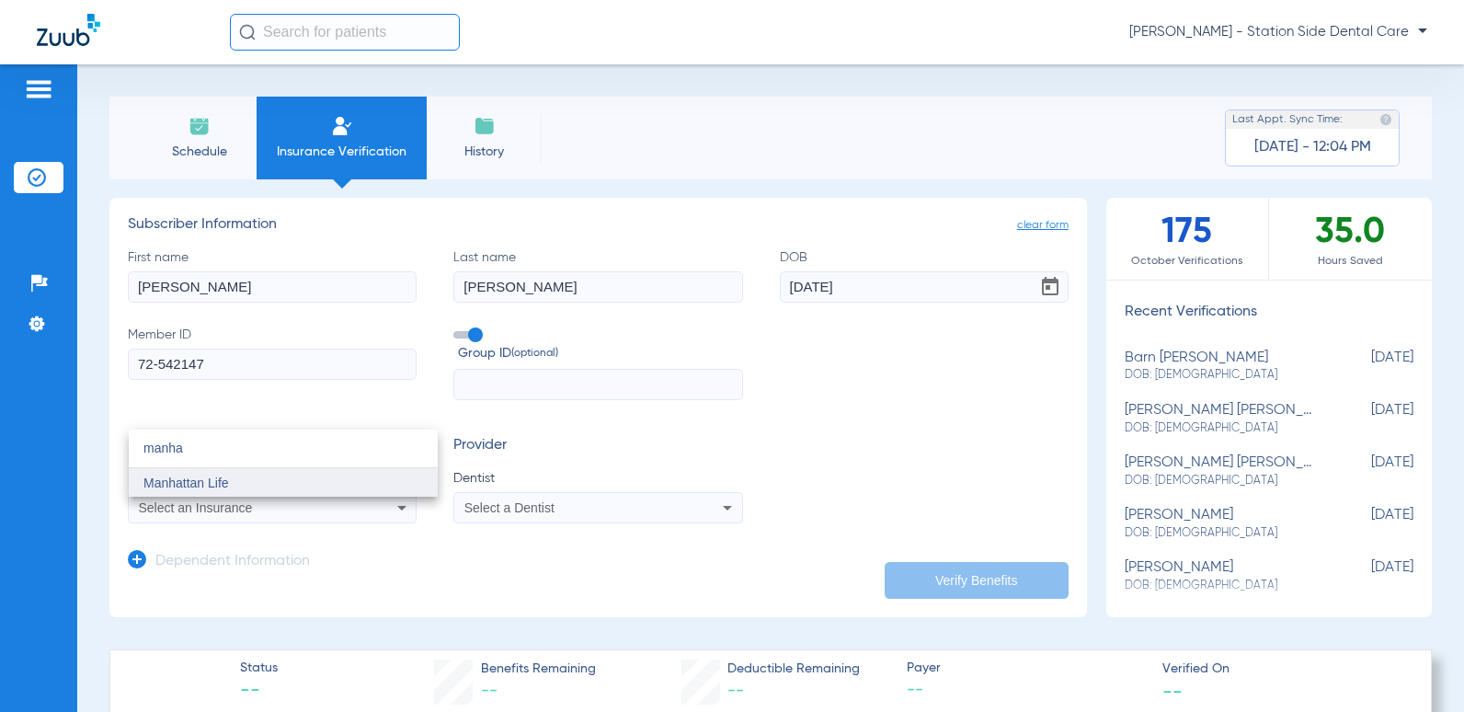
type input "manha"
click at [252, 487] on mat-option "Manhattan Life" at bounding box center [283, 482] width 309 height 29
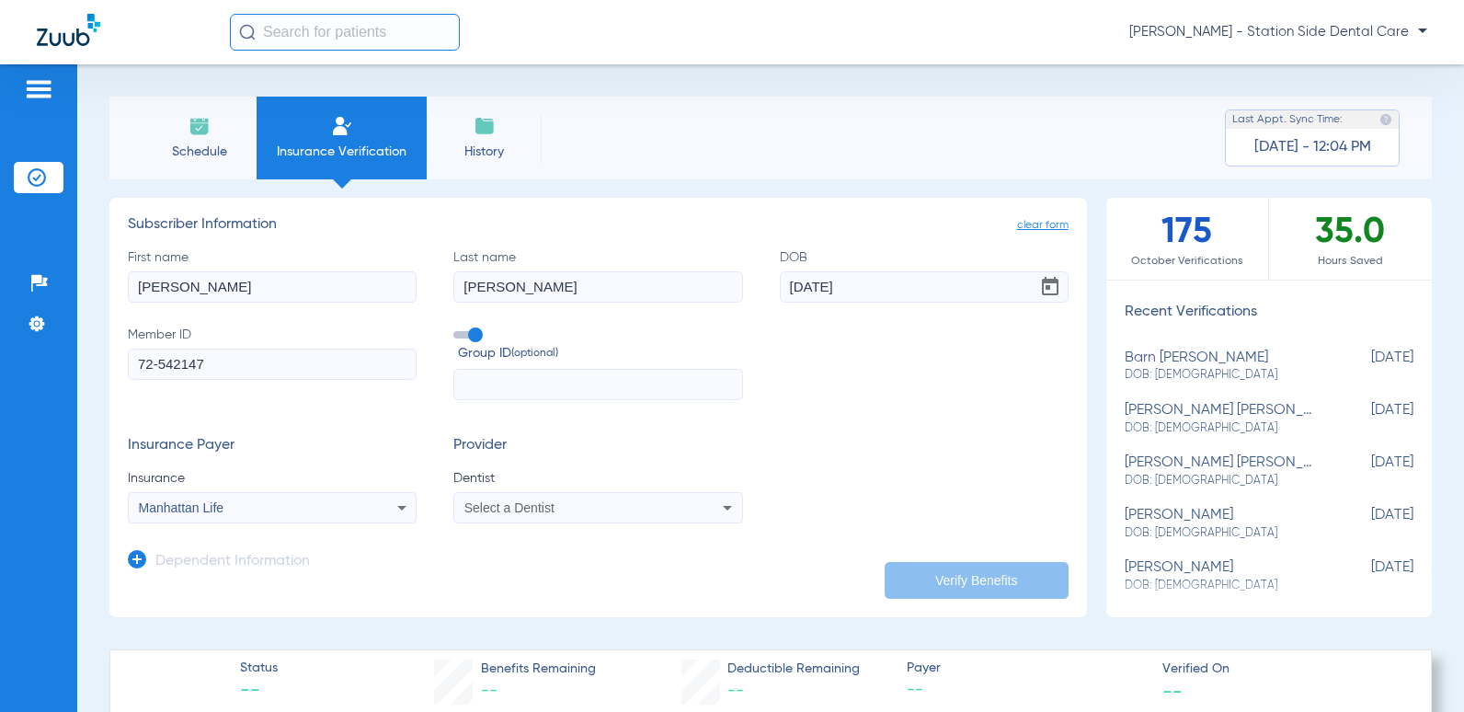
click at [838, 456] on div "Insurance Payer Insurance Manhattan Life Provider Dentist Select a Dentist" at bounding box center [598, 480] width 940 height 86
drag, startPoint x: 840, startPoint y: 454, endPoint x: 704, endPoint y: 486, distance: 139.8
click at [838, 454] on div "Insurance Payer Insurance Manhattan Life Provider Dentist Select a Dentist" at bounding box center [598, 480] width 940 height 86
click at [633, 503] on div "Select a Dentist" at bounding box center [571, 507] width 214 height 13
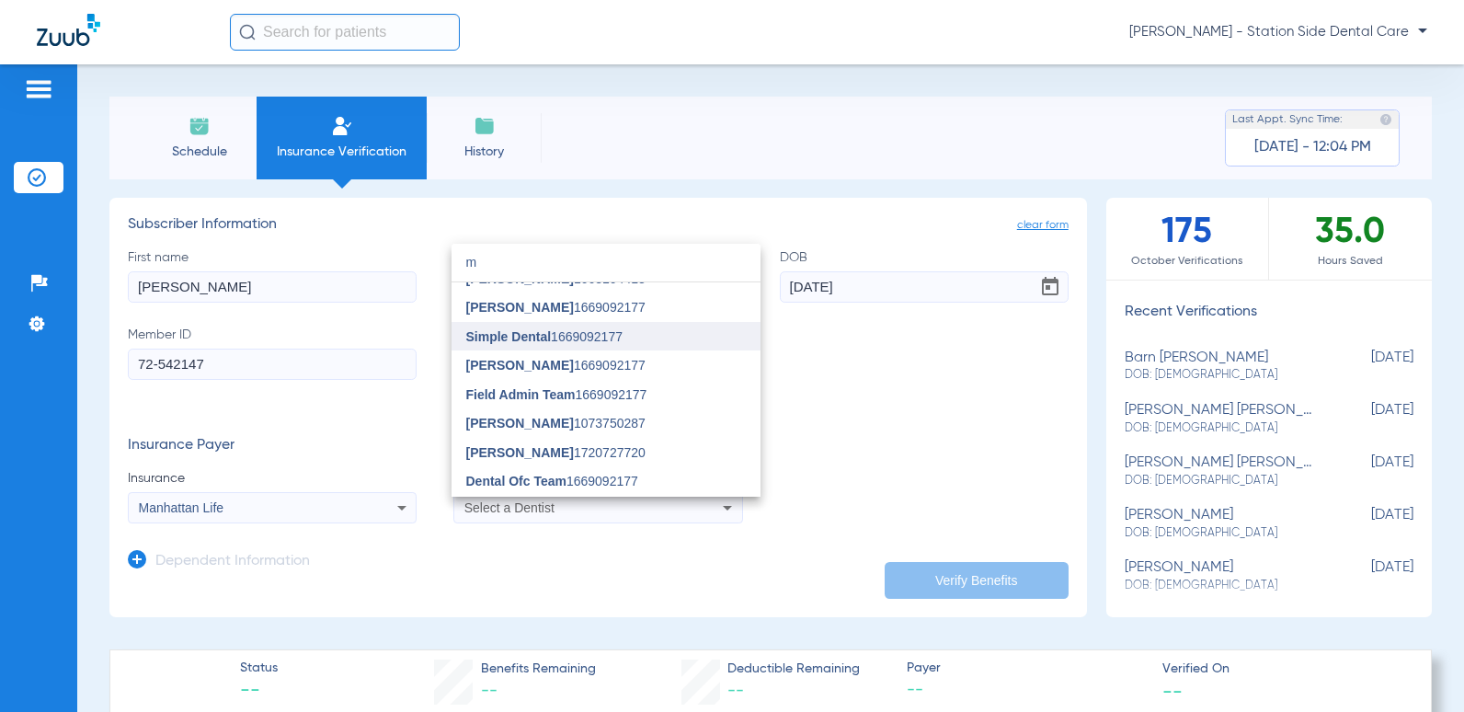
scroll to position [92, 0]
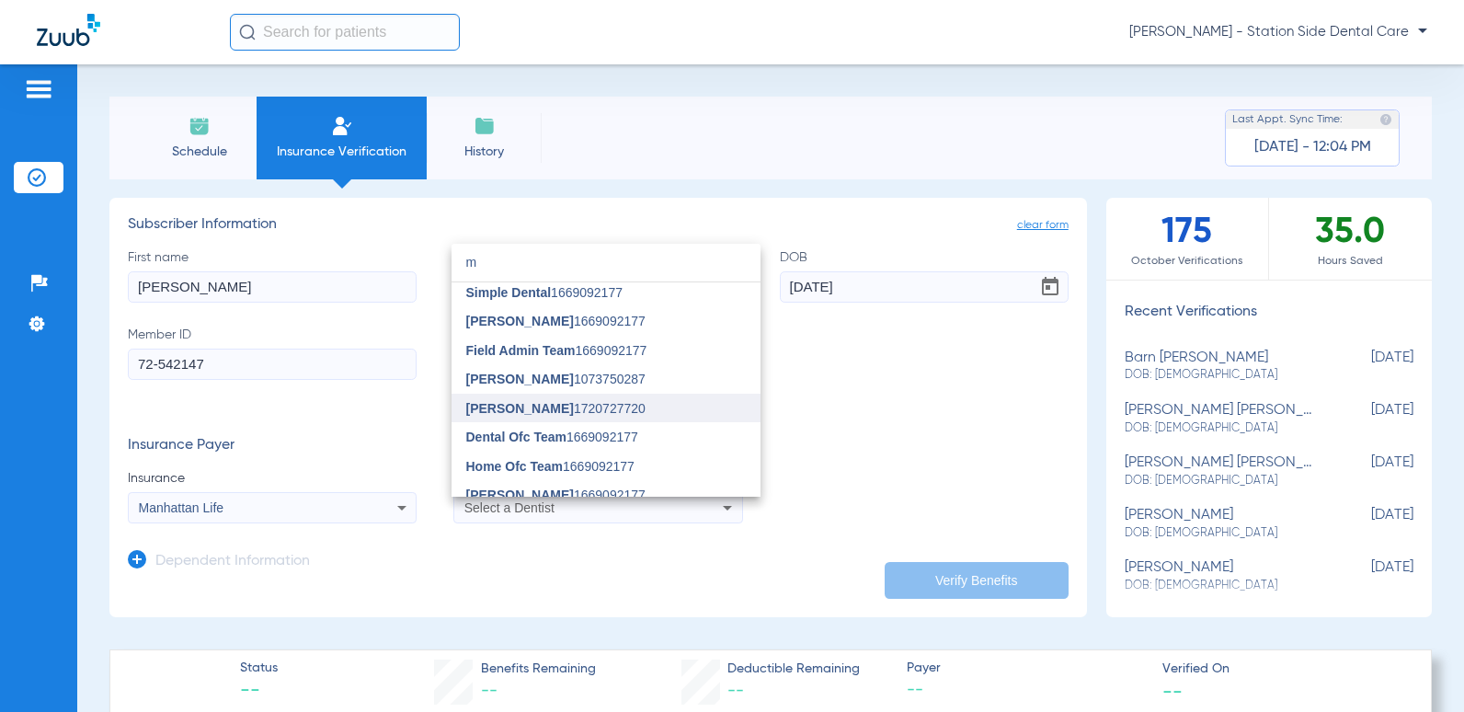
type input "m"
click at [531, 404] on span "[PERSON_NAME] 1720727720" at bounding box center [555, 408] width 179 height 13
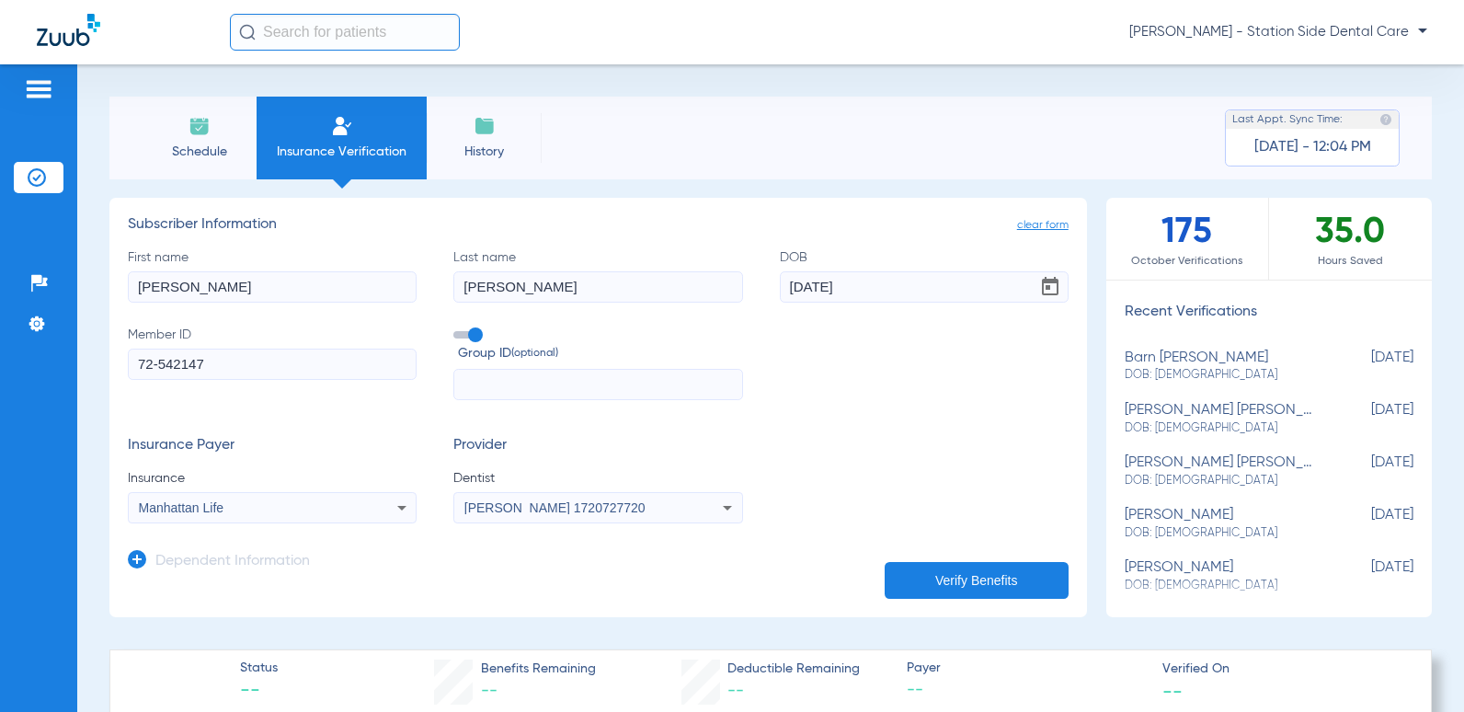
click at [851, 400] on div "First name [PERSON_NAME] Last name [PERSON_NAME] DOB [DEMOGRAPHIC_DATA] Member …" at bounding box center [598, 324] width 940 height 153
click at [621, 390] on input "text" at bounding box center [597, 384] width 289 height 31
drag, startPoint x: 925, startPoint y: 391, endPoint x: 928, endPoint y: 427, distance: 36.0
click at [925, 393] on div "First name [PERSON_NAME] Last name [PERSON_NAME] DOB [DEMOGRAPHIC_DATA] Member …" at bounding box center [598, 324] width 940 height 153
click at [963, 572] on button "Verify Benefits" at bounding box center [976, 580] width 184 height 37
